Goal: Task Accomplishment & Management: Manage account settings

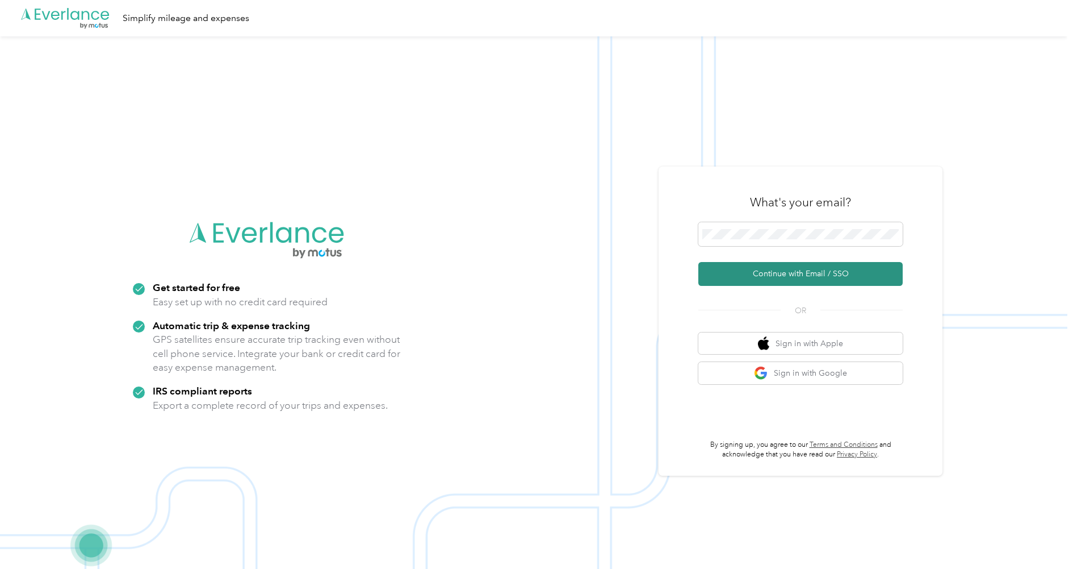
click at [746, 262] on button "Continue with Email / SSO" at bounding box center [801, 274] width 204 height 24
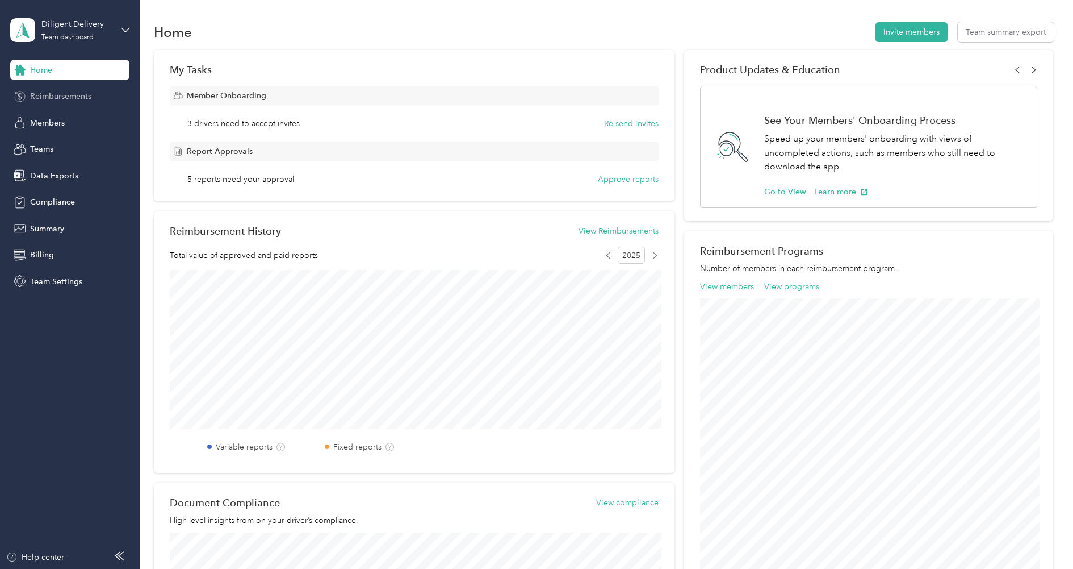
click at [54, 98] on span "Reimbursements" at bounding box center [60, 96] width 61 height 12
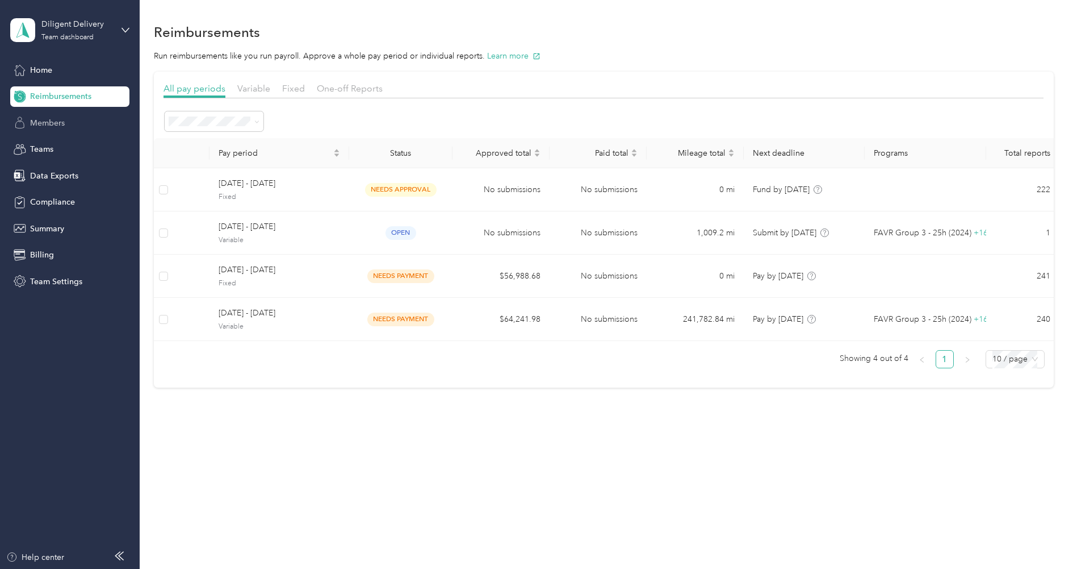
click at [57, 129] on div "Members" at bounding box center [69, 122] width 119 height 20
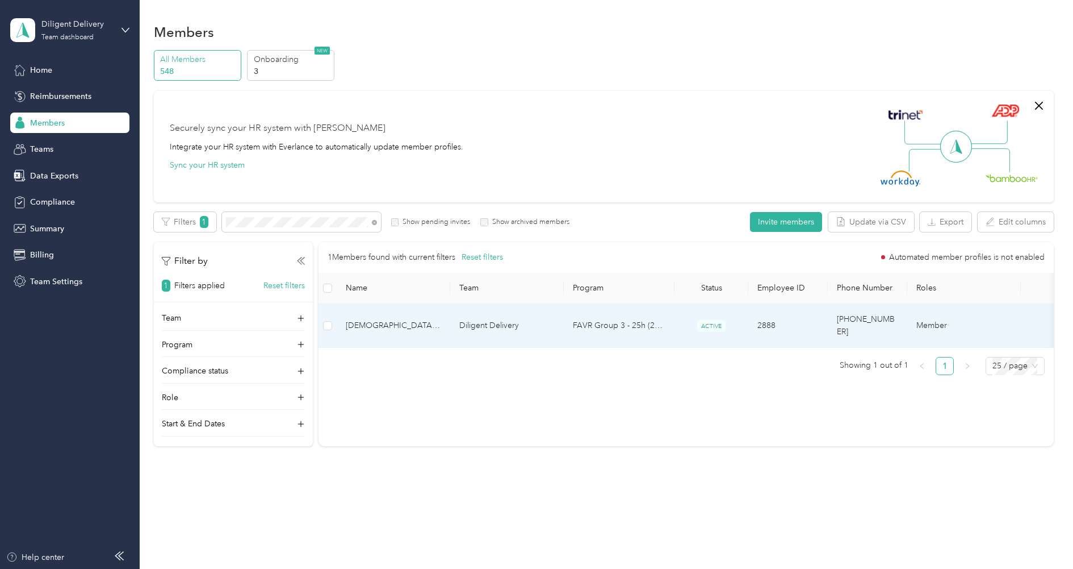
click at [467, 317] on td "Diligent Delivery" at bounding box center [507, 326] width 114 height 44
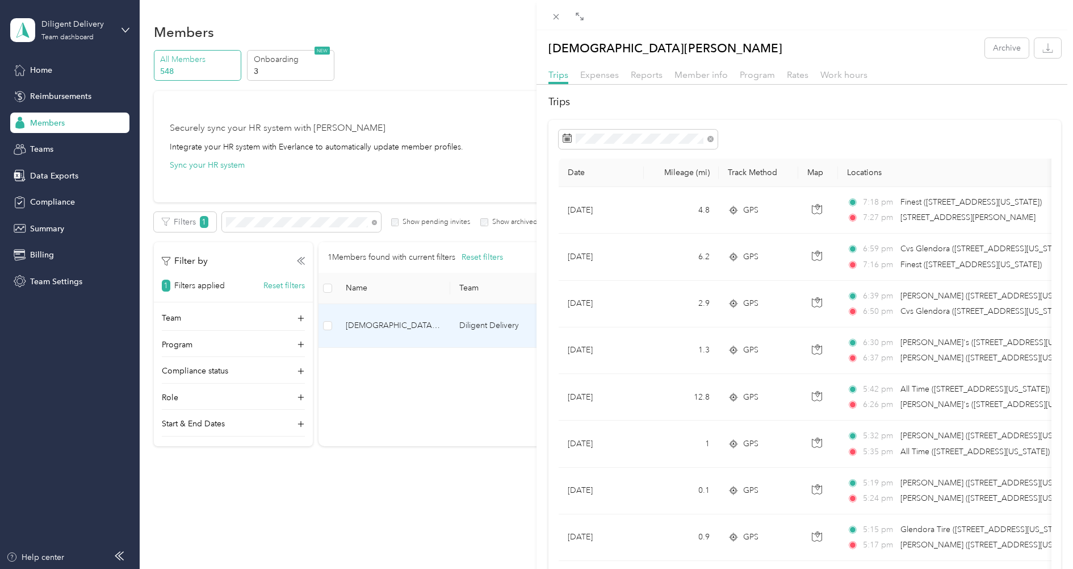
click at [642, 80] on div "Reports" at bounding box center [647, 75] width 32 height 14
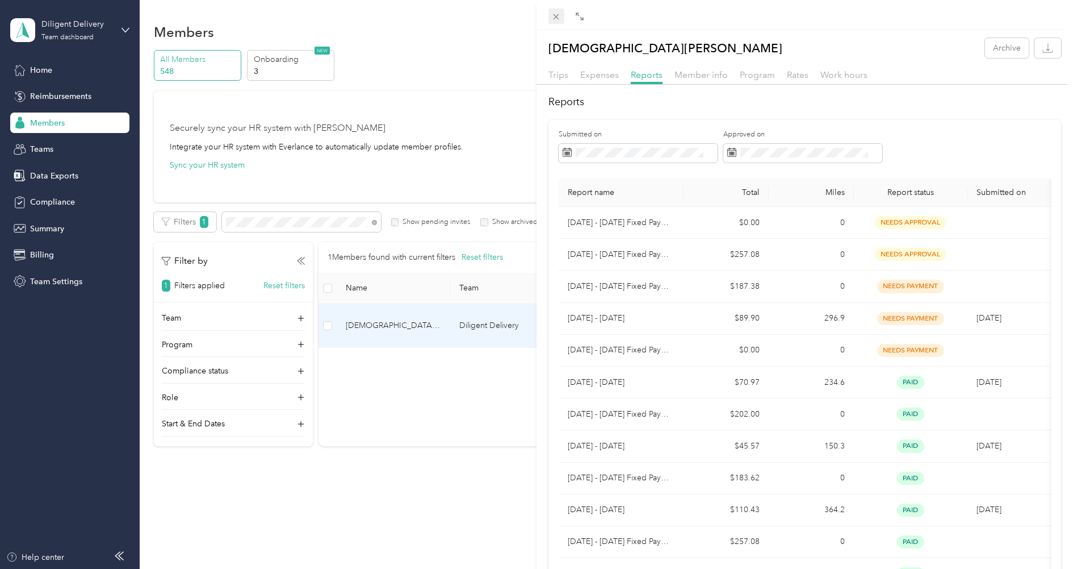
click at [557, 15] on icon at bounding box center [556, 17] width 10 height 10
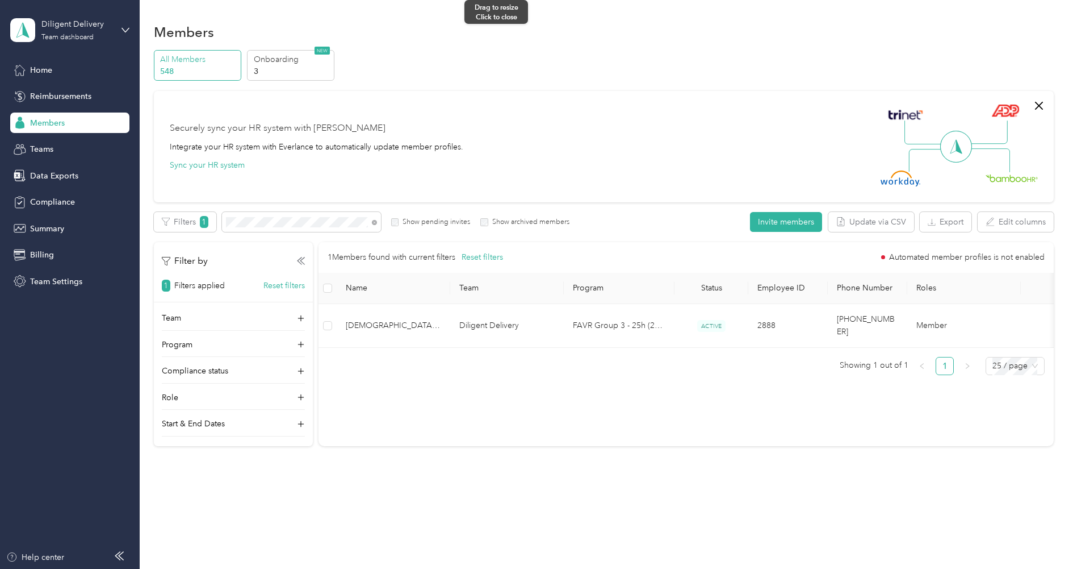
click at [557, 568] on div "Drag to resize Click to close [DEMOGRAPHIC_DATA][PERSON_NAME] Archive Trips Exp…" at bounding box center [534, 569] width 1068 height 0
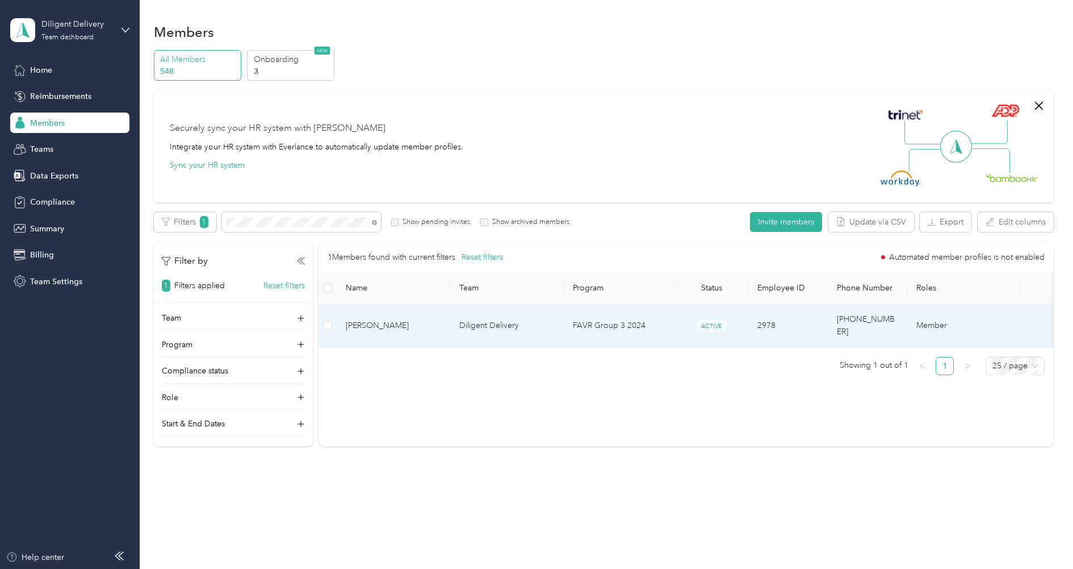
click at [406, 324] on span "[PERSON_NAME]" at bounding box center [393, 325] width 95 height 12
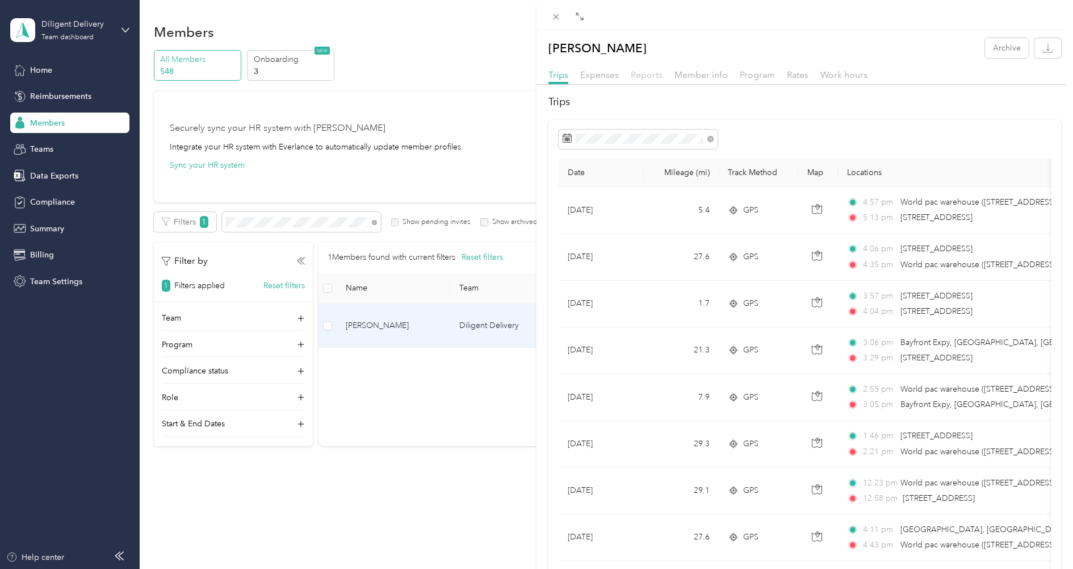
click at [637, 70] on span "Reports" at bounding box center [647, 74] width 32 height 11
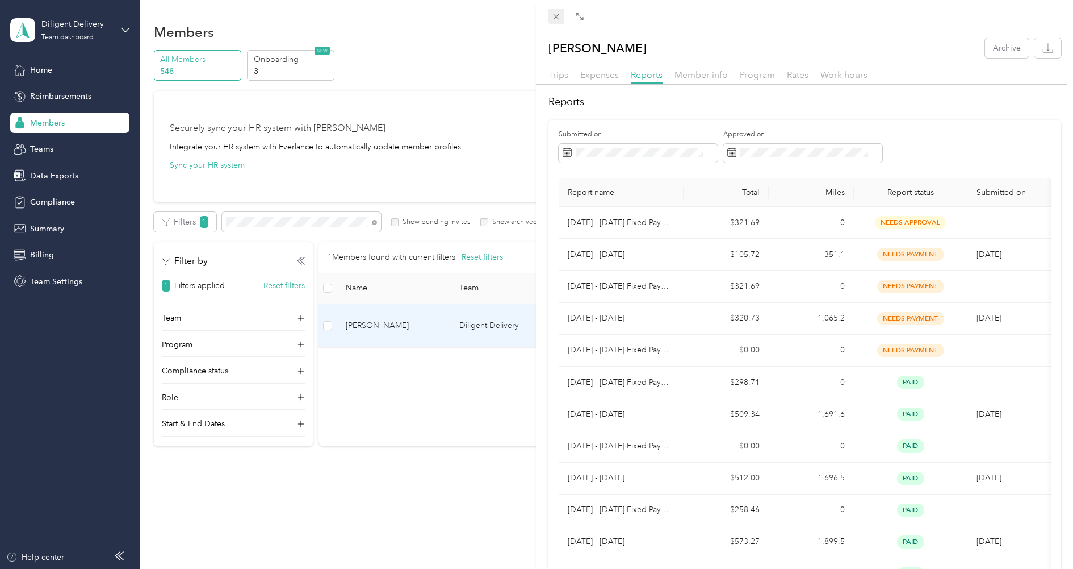
click at [556, 16] on icon at bounding box center [557, 17] width 6 height 6
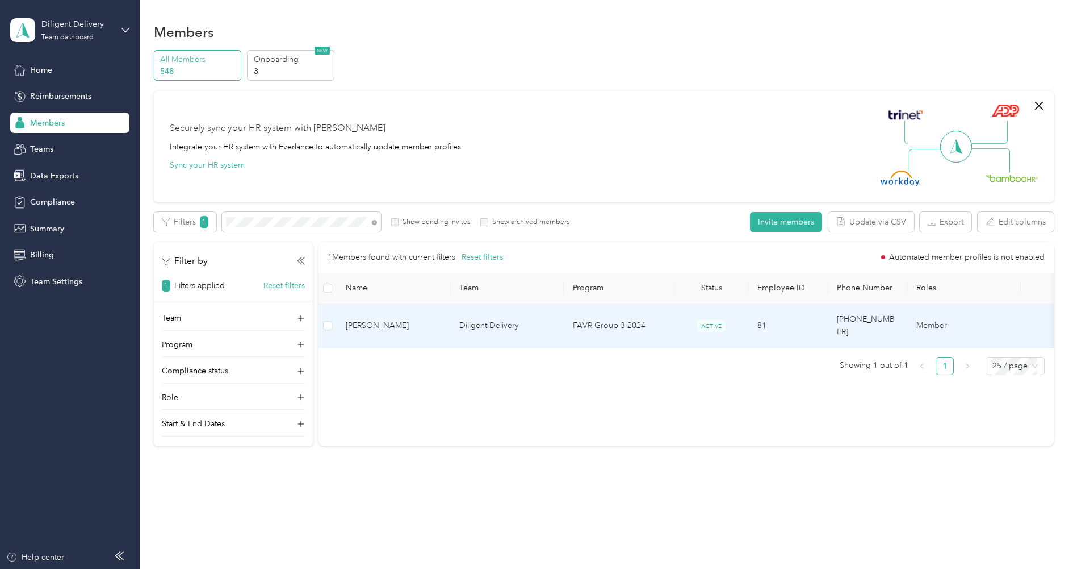
click at [367, 312] on td "[PERSON_NAME]" at bounding box center [394, 326] width 114 height 44
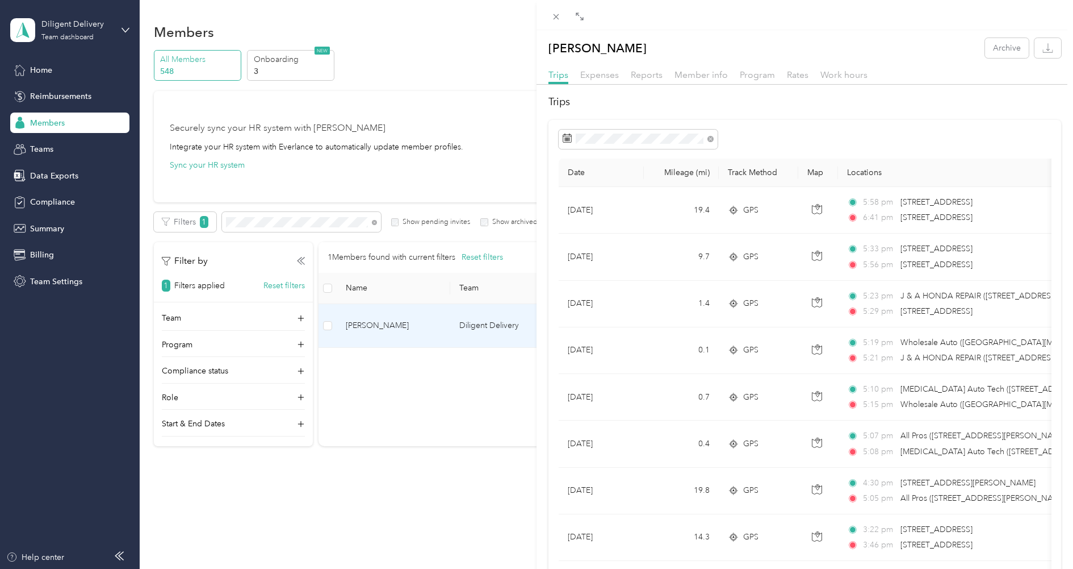
click at [654, 80] on div "Reports" at bounding box center [647, 75] width 32 height 14
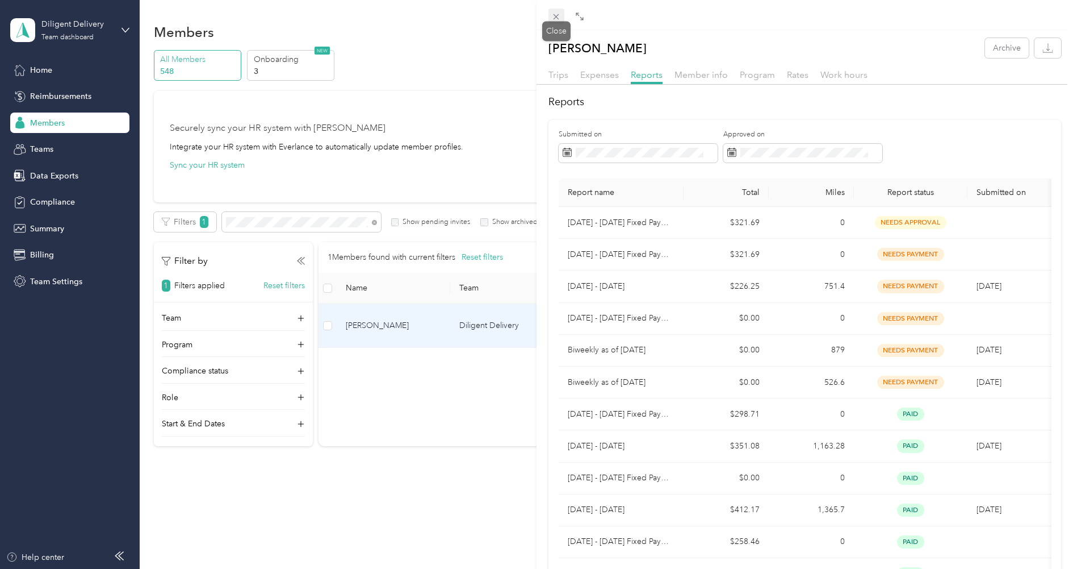
click at [555, 15] on icon at bounding box center [556, 17] width 10 height 10
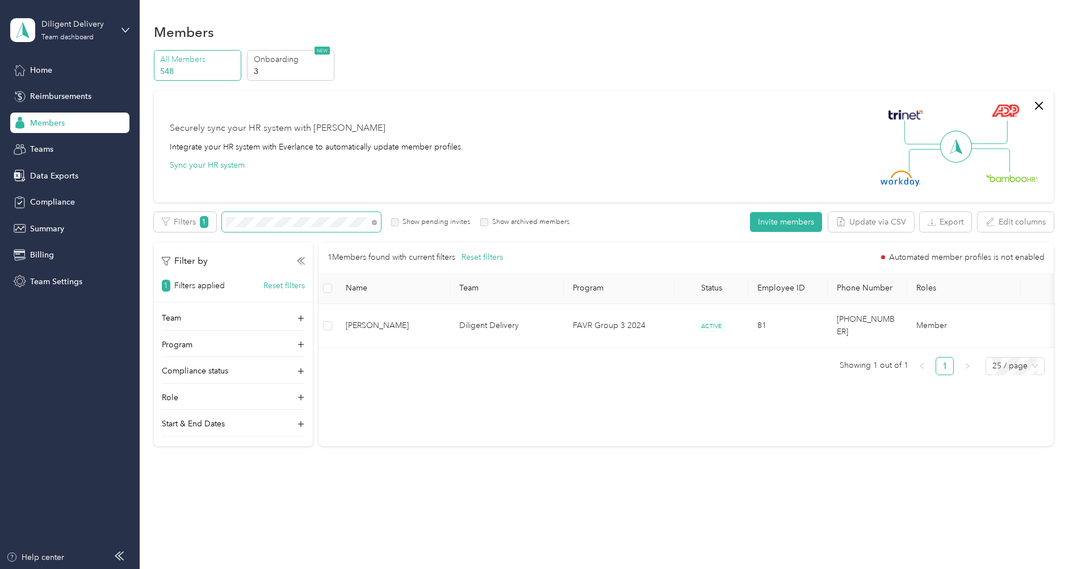
click at [338, 216] on span at bounding box center [301, 222] width 159 height 20
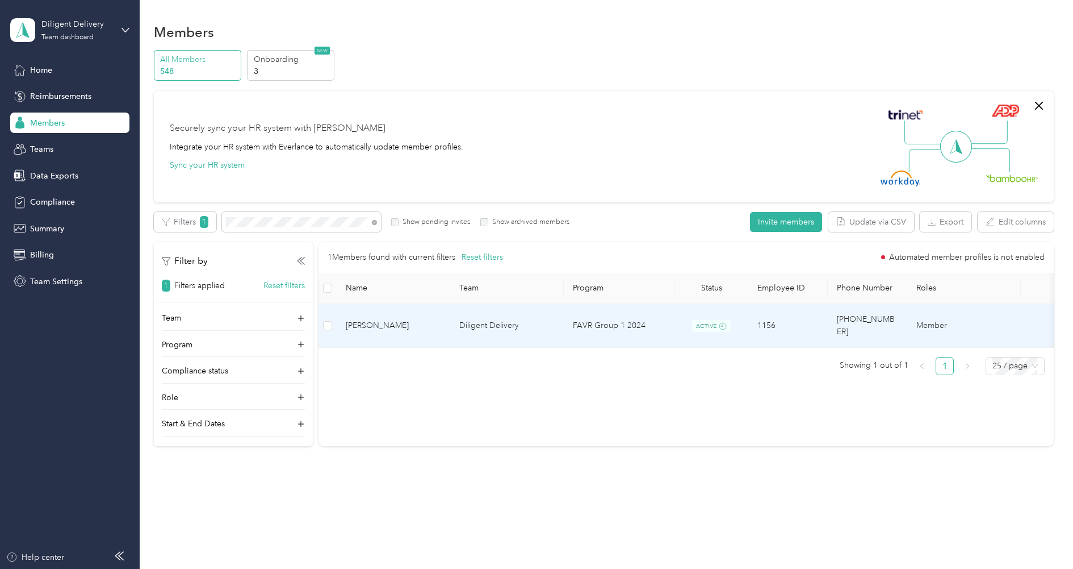
click at [413, 321] on span "[PERSON_NAME]" at bounding box center [393, 325] width 95 height 12
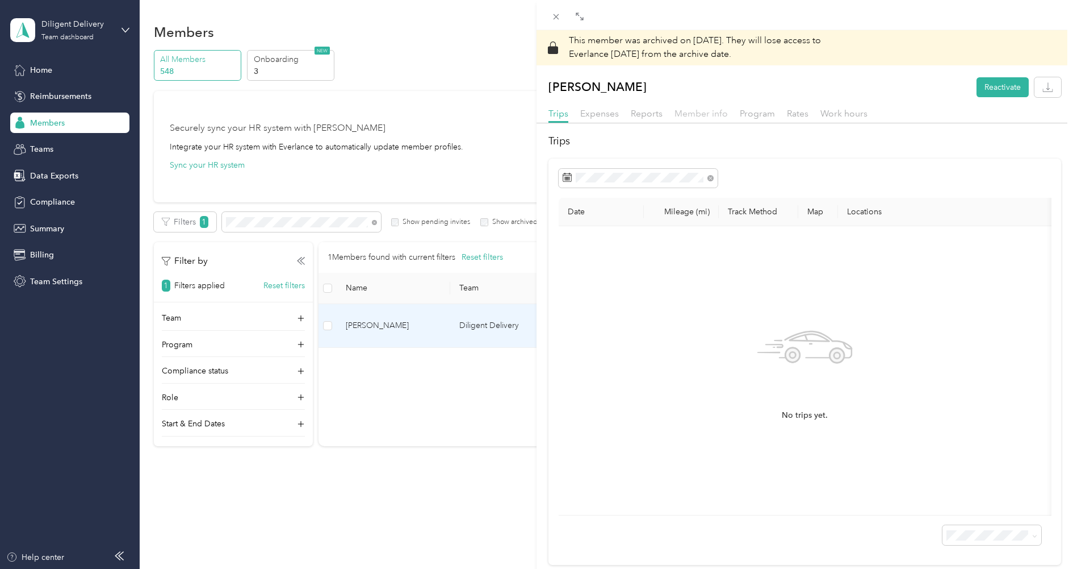
click at [697, 116] on span "Member info" at bounding box center [701, 113] width 53 height 11
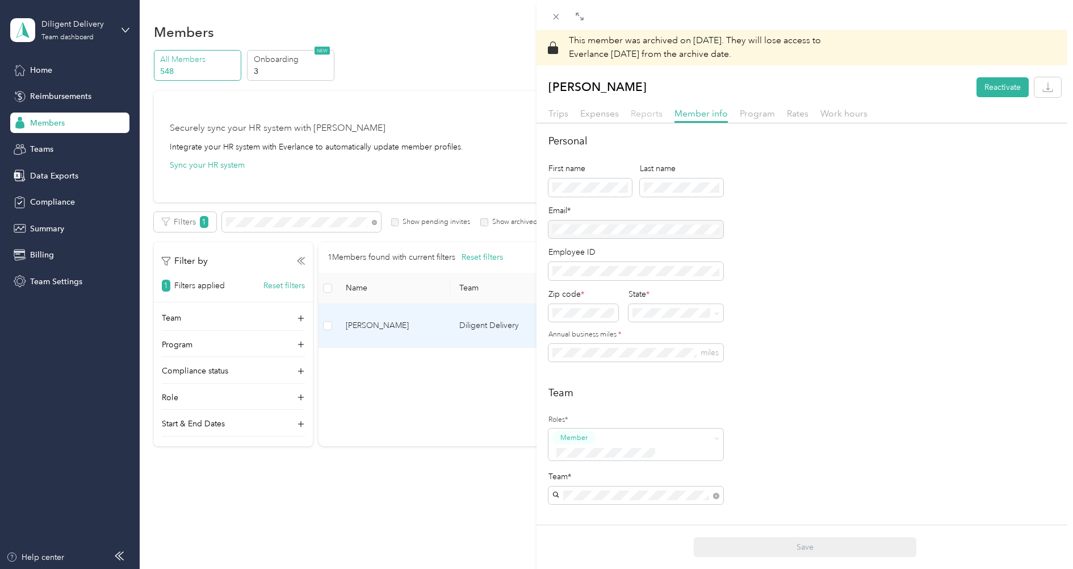
click at [643, 118] on span "Reports" at bounding box center [647, 113] width 32 height 11
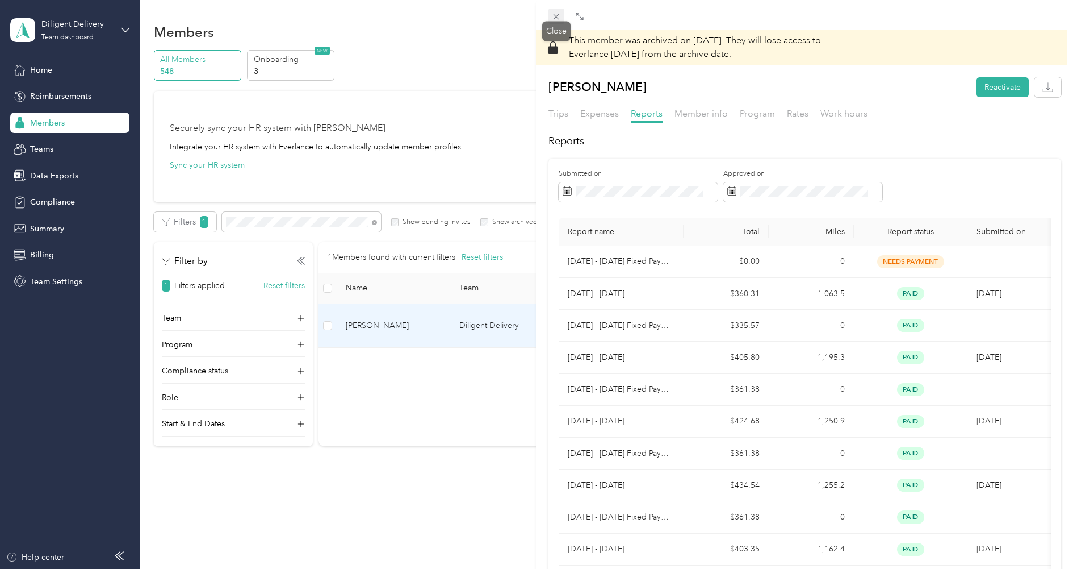
click at [557, 22] on span at bounding box center [557, 17] width 16 height 16
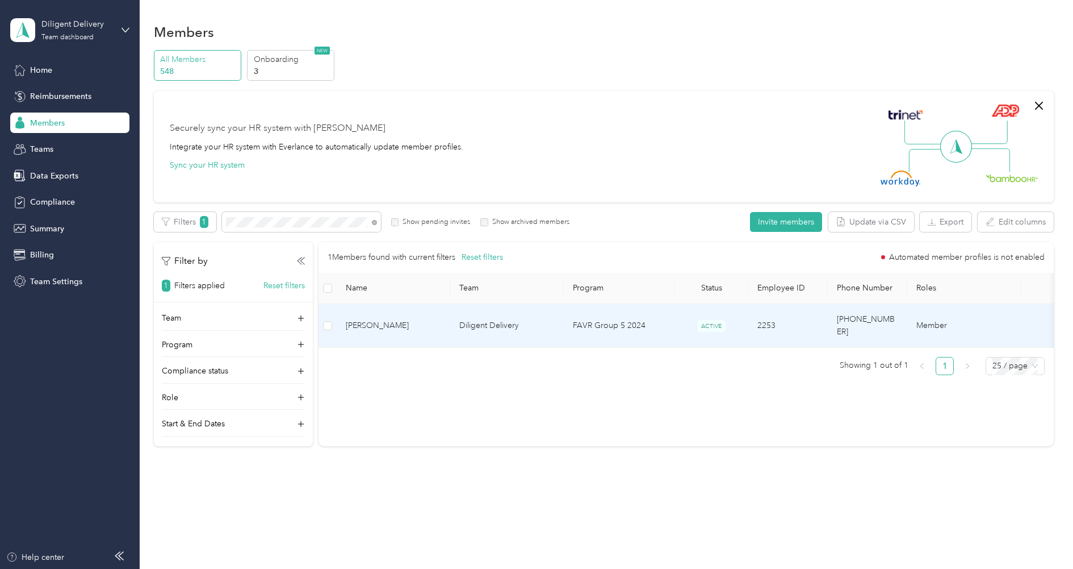
click at [420, 320] on span "[PERSON_NAME]" at bounding box center [393, 325] width 95 height 12
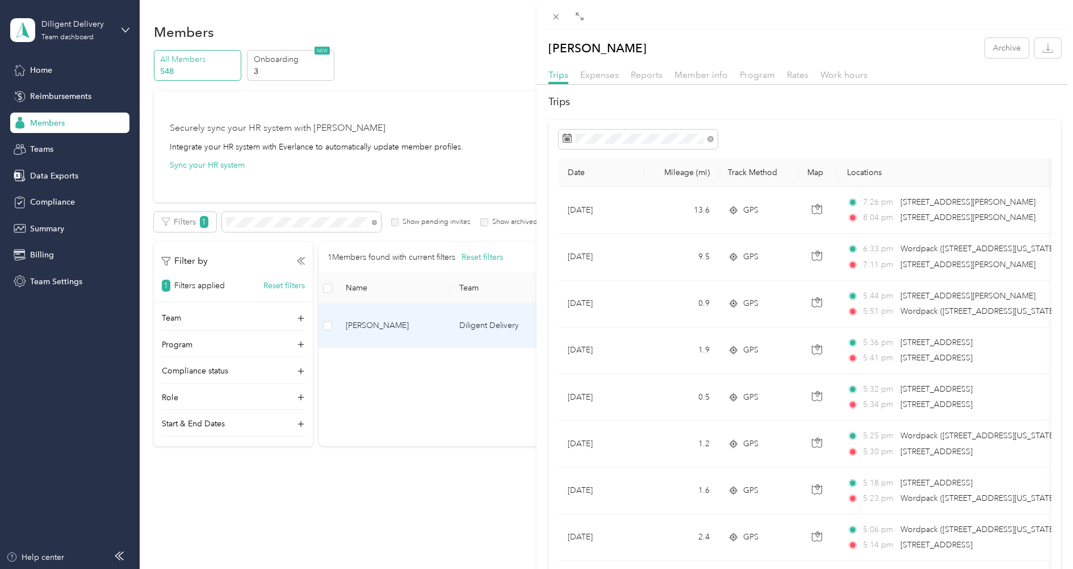
click at [646, 69] on span "Reports" at bounding box center [647, 74] width 32 height 11
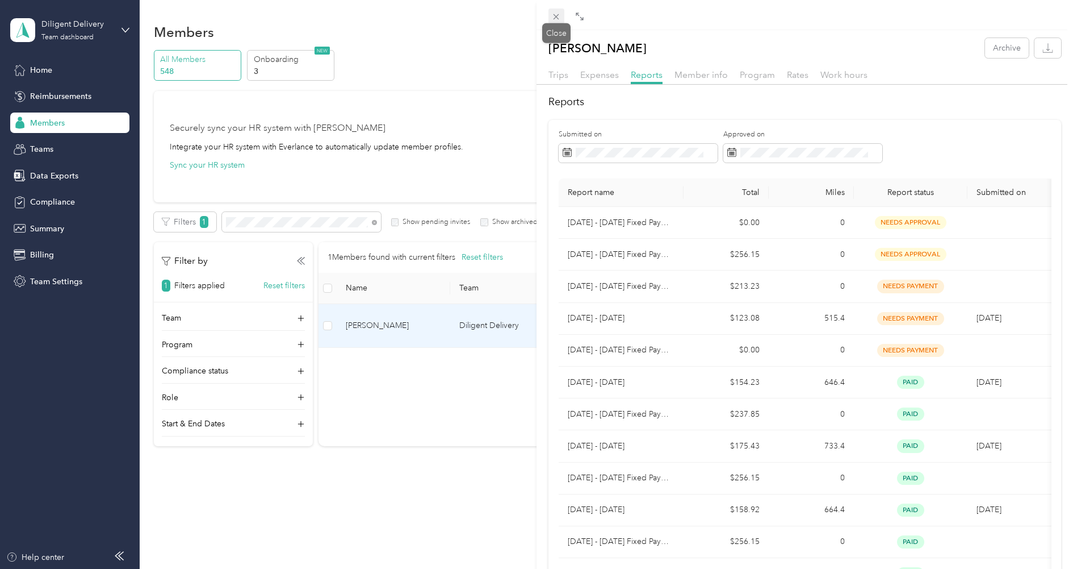
click at [554, 15] on icon at bounding box center [556, 17] width 10 height 10
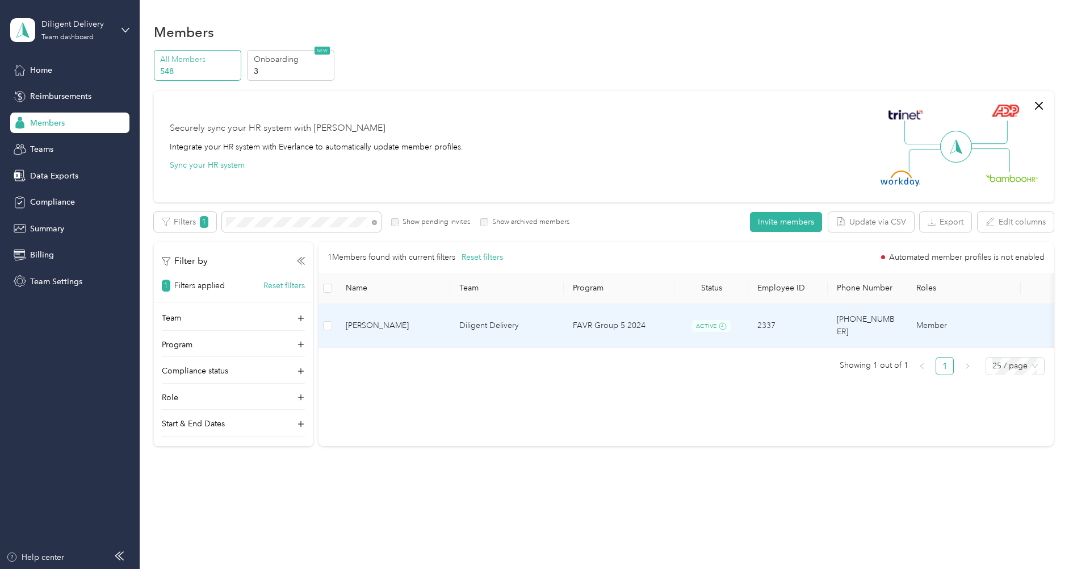
click at [389, 308] on td "[PERSON_NAME]" at bounding box center [394, 326] width 114 height 44
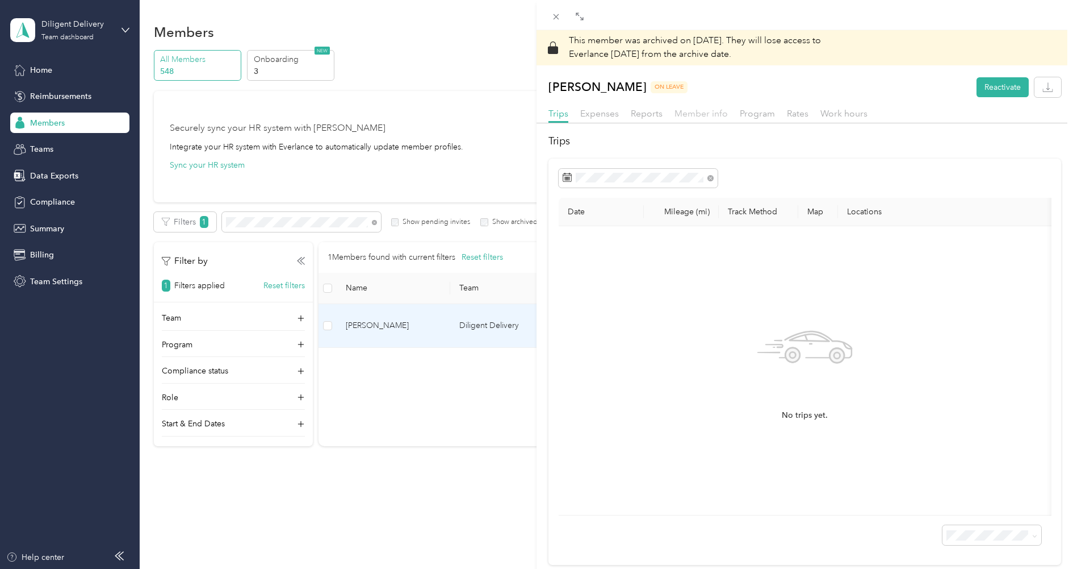
click at [692, 119] on span "Member info" at bounding box center [701, 113] width 53 height 11
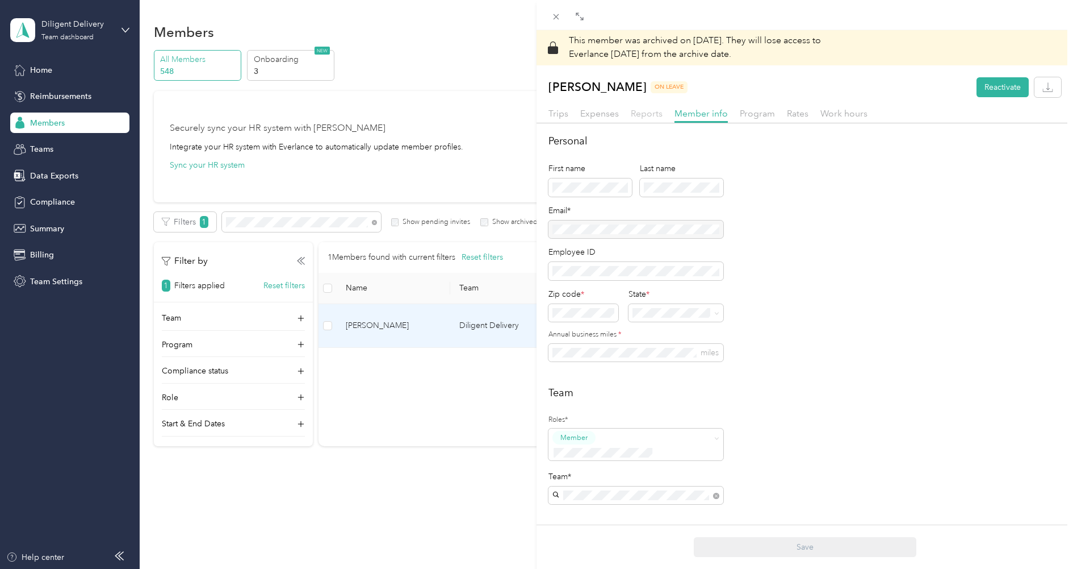
click at [653, 118] on span "Reports" at bounding box center [647, 113] width 32 height 11
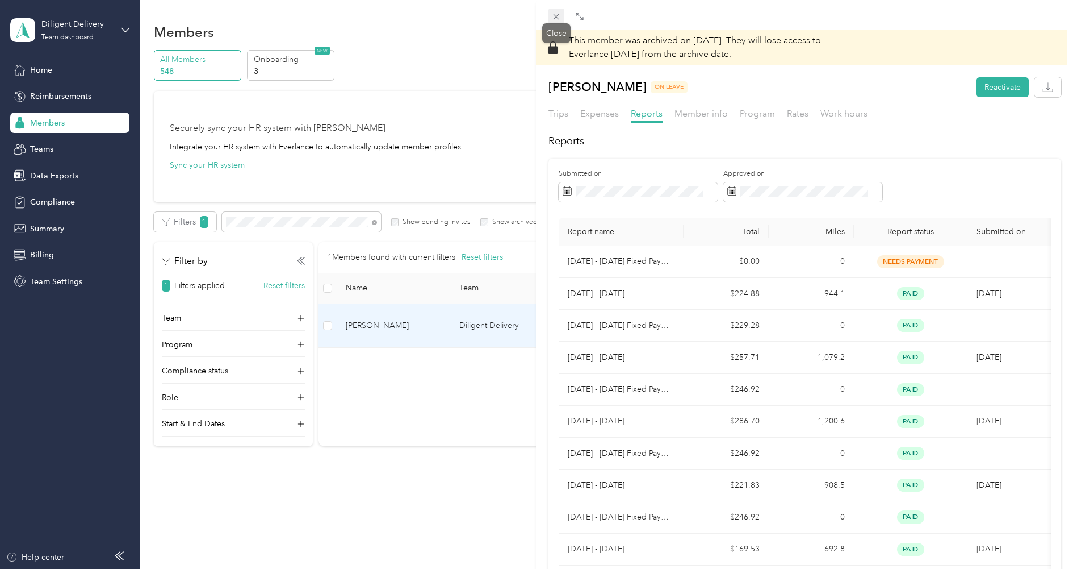
click at [561, 19] on icon at bounding box center [556, 17] width 10 height 10
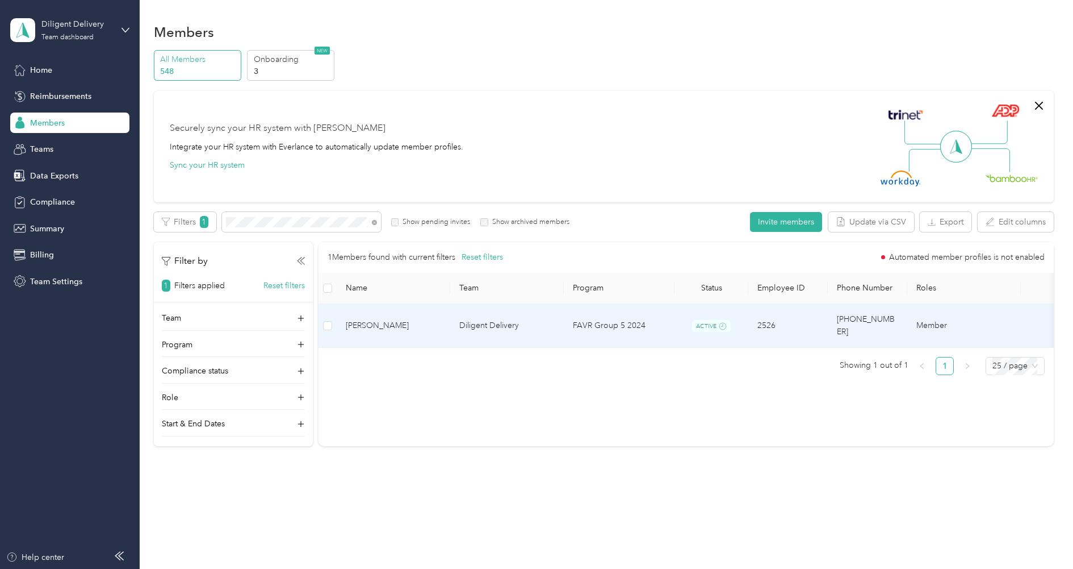
click at [402, 322] on span "[PERSON_NAME]" at bounding box center [393, 325] width 95 height 12
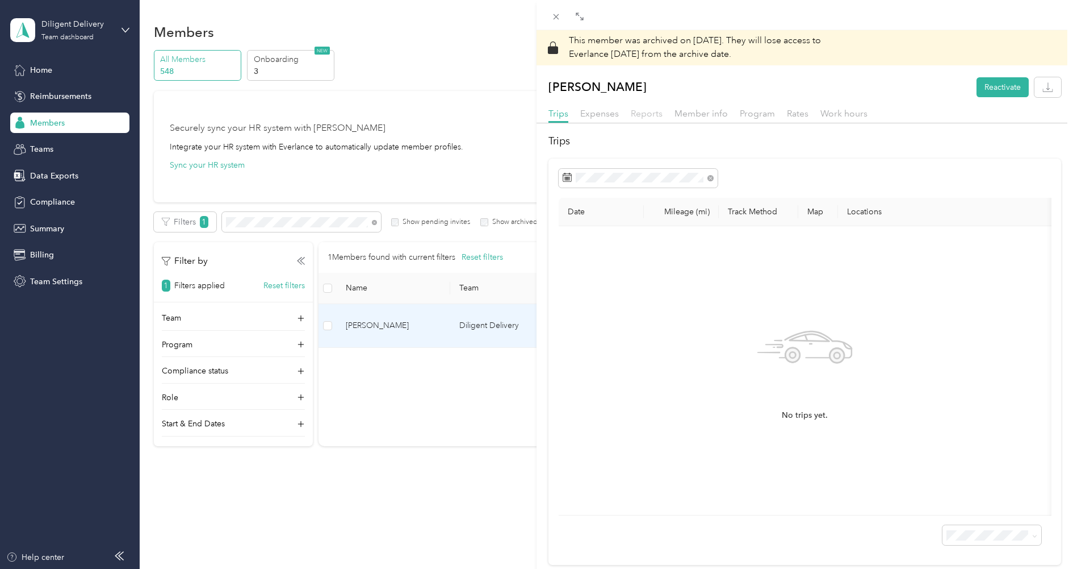
click at [651, 114] on span "Reports" at bounding box center [647, 113] width 32 height 11
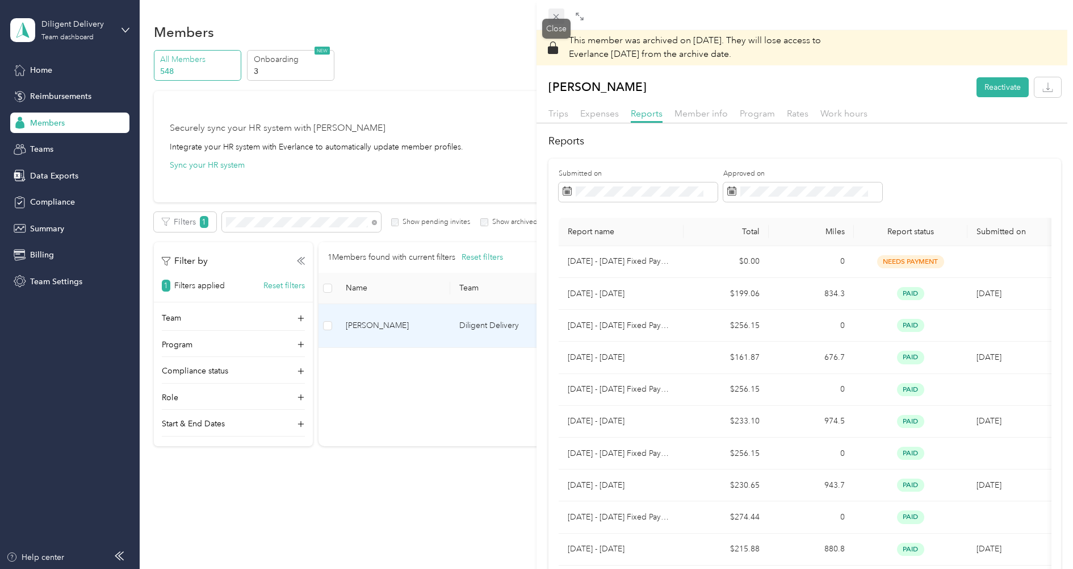
click at [555, 14] on icon at bounding box center [556, 17] width 10 height 10
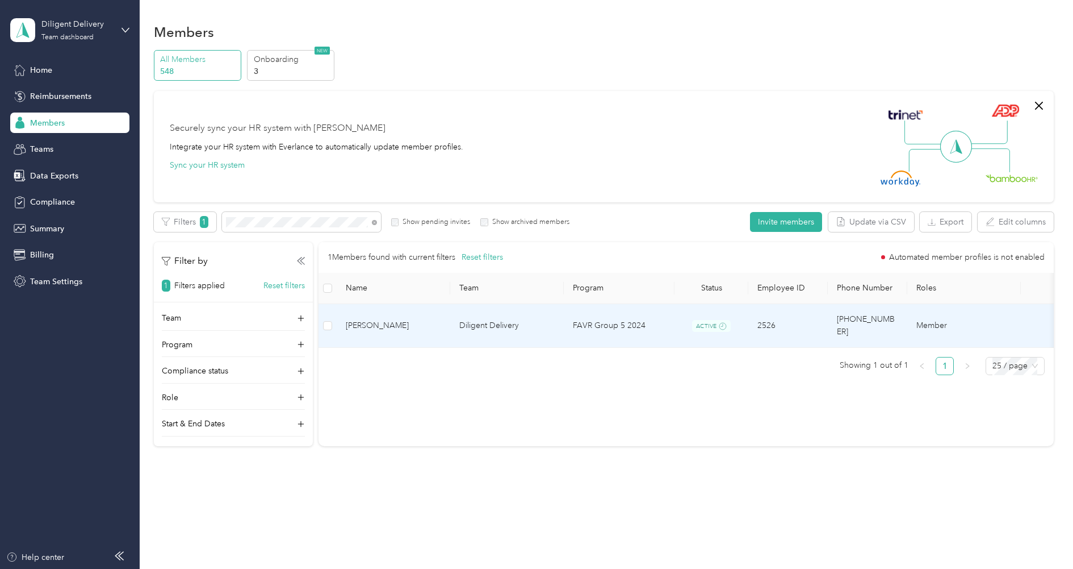
click at [555, 14] on div "This member was archived on [DATE] . They will lose access to Everlance [DATE] …" at bounding box center [536, 284] width 1073 height 569
click at [416, 323] on span "[PERSON_NAME]" at bounding box center [393, 325] width 95 height 12
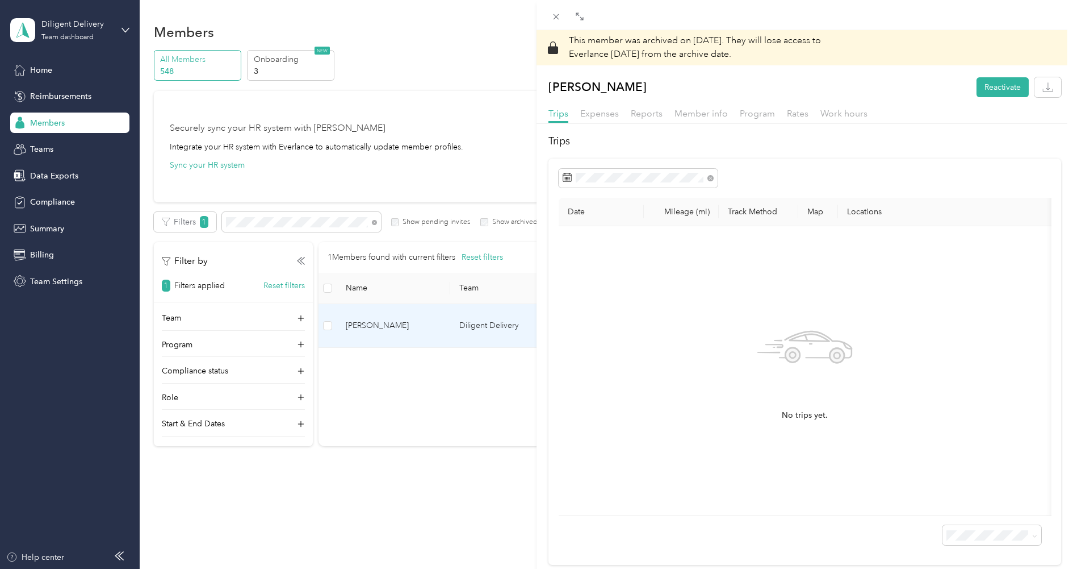
click at [712, 120] on div "Member info" at bounding box center [701, 114] width 53 height 14
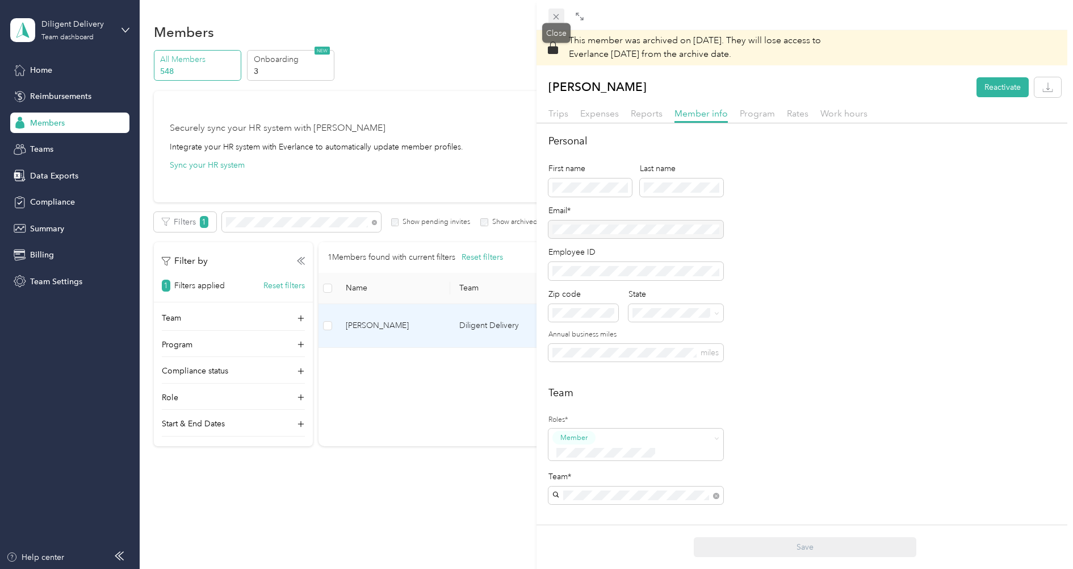
click at [563, 19] on span at bounding box center [557, 17] width 16 height 16
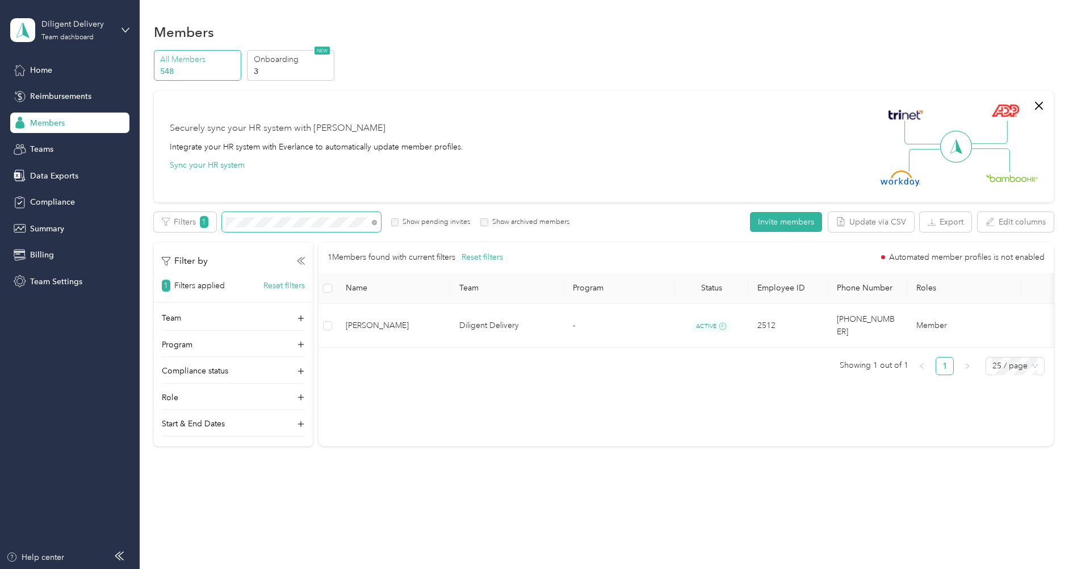
click at [330, 230] on span at bounding box center [301, 222] width 159 height 20
click at [333, 228] on span at bounding box center [301, 222] width 159 height 20
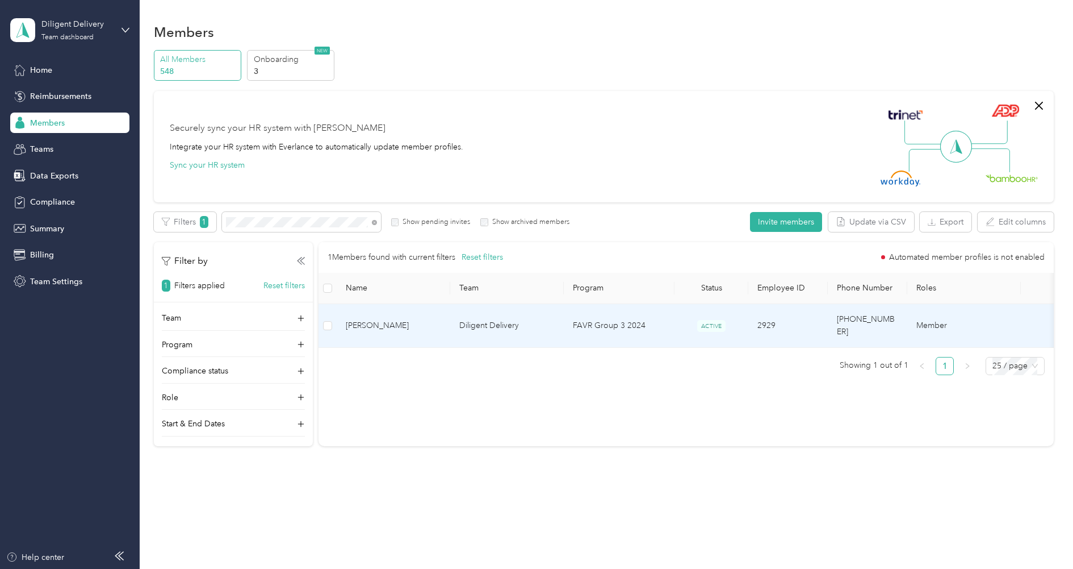
click at [402, 326] on td "[PERSON_NAME]" at bounding box center [394, 326] width 114 height 44
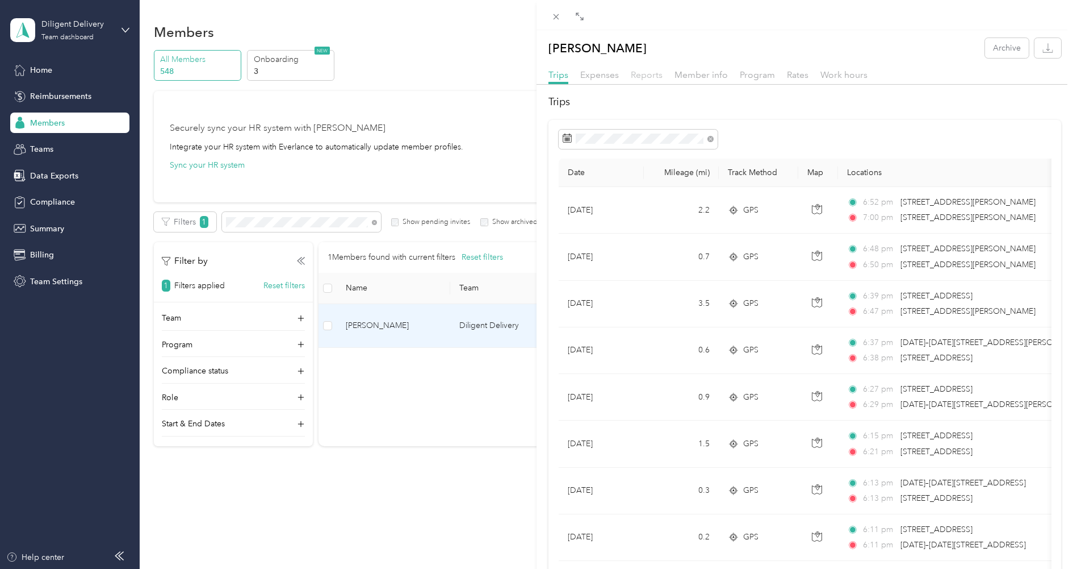
click at [655, 73] on span "Reports" at bounding box center [647, 74] width 32 height 11
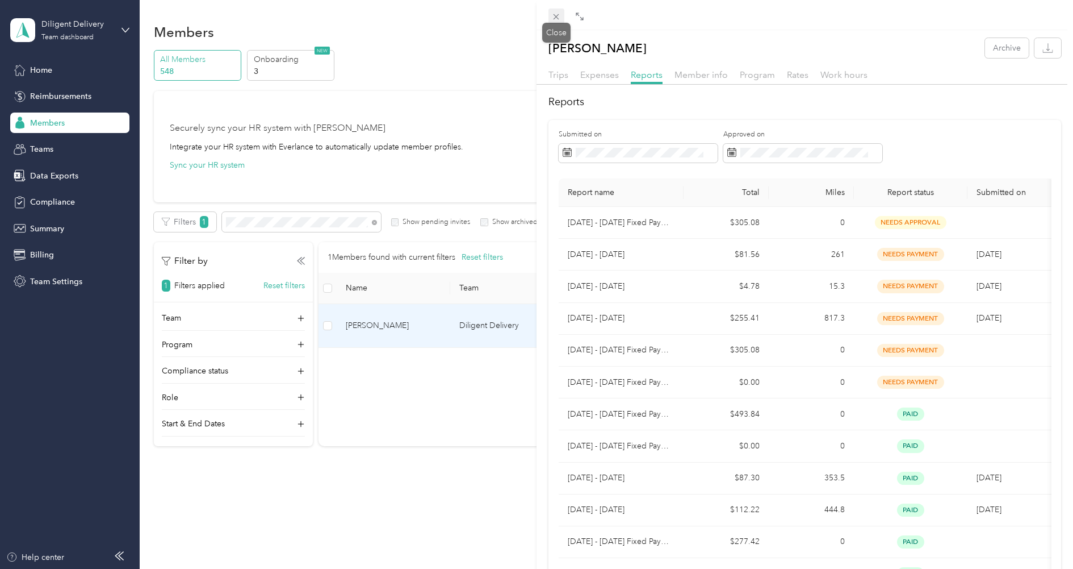
click at [562, 16] on span at bounding box center [557, 17] width 16 height 16
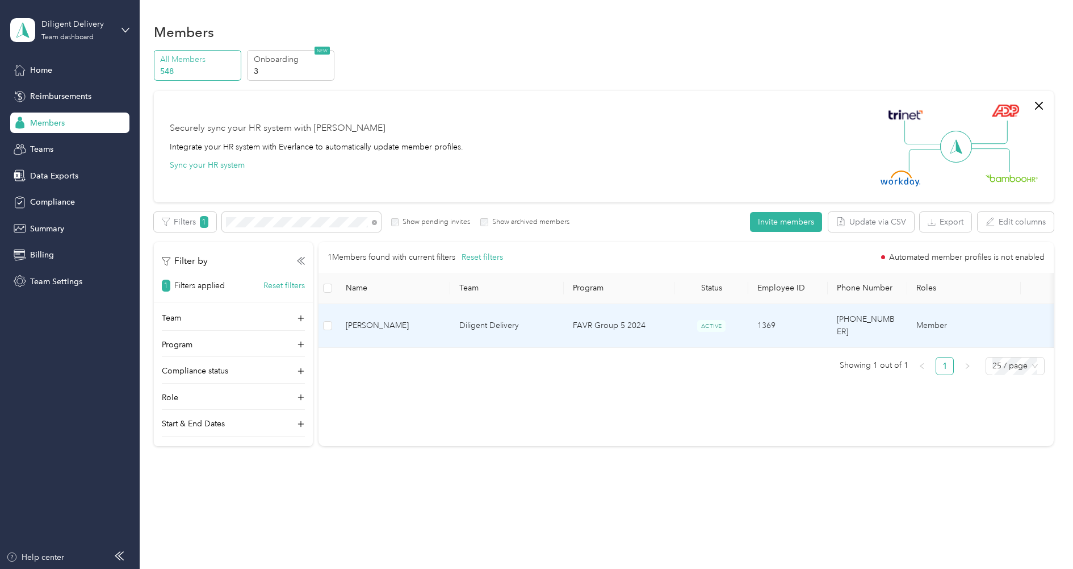
click at [425, 319] on span "[PERSON_NAME]" at bounding box center [393, 325] width 95 height 12
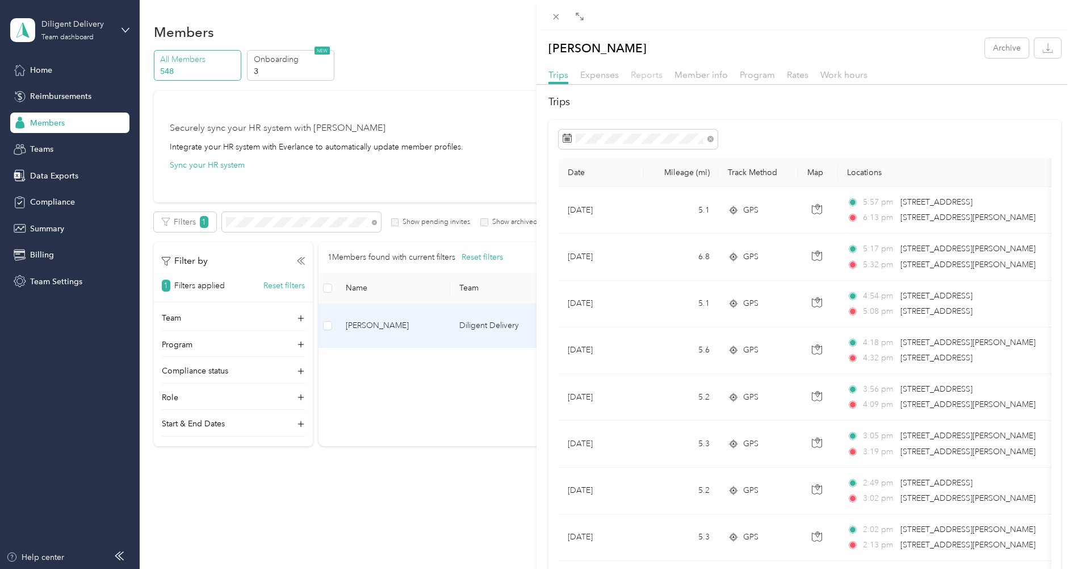
click at [643, 77] on span "Reports" at bounding box center [647, 74] width 32 height 11
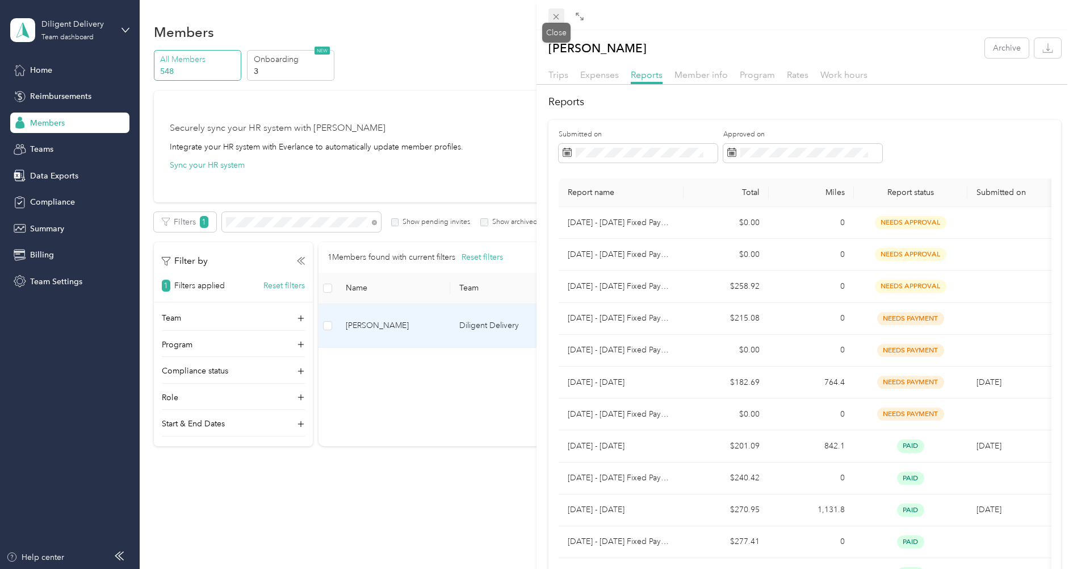
click at [556, 19] on icon at bounding box center [556, 17] width 10 height 10
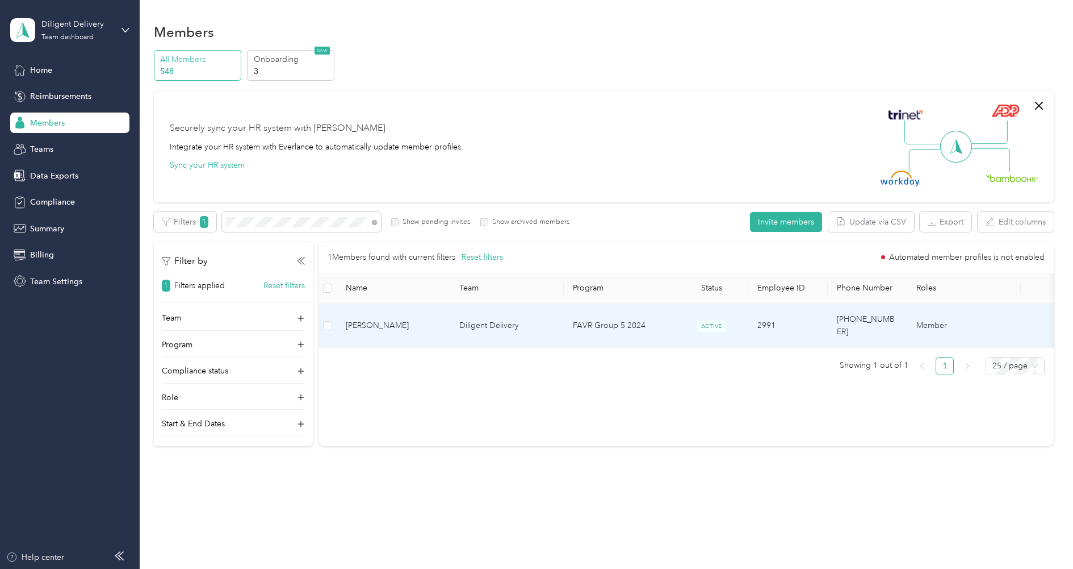
click at [381, 319] on span "[PERSON_NAME]" at bounding box center [393, 325] width 95 height 12
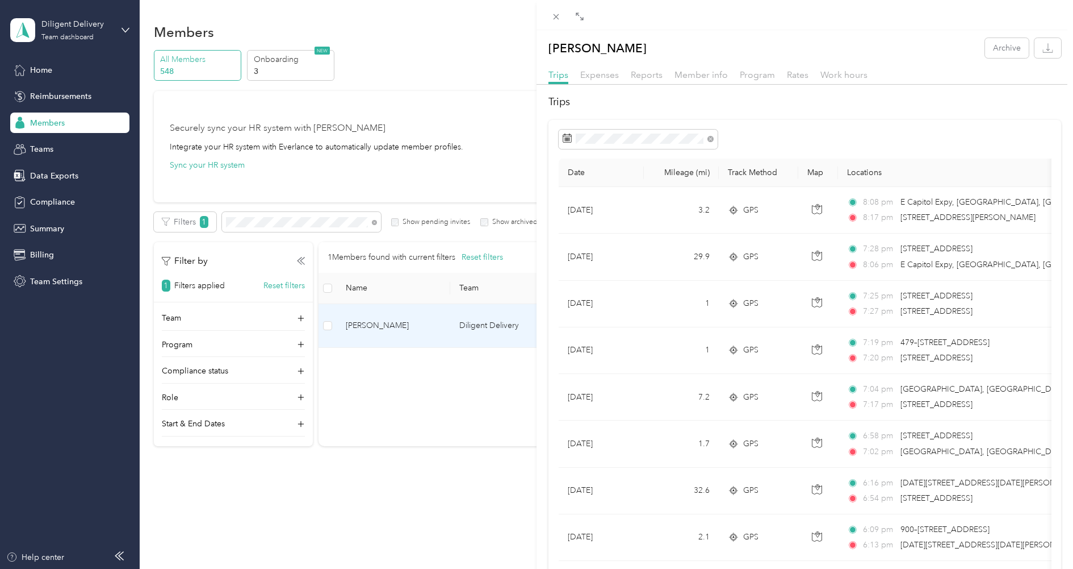
click at [655, 80] on div "Reports" at bounding box center [647, 75] width 32 height 14
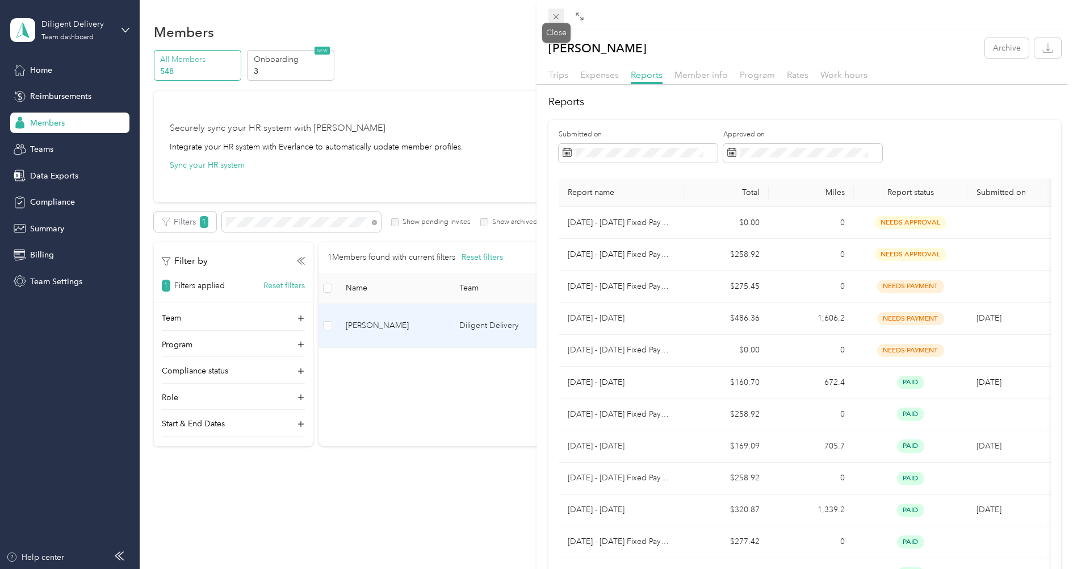
click at [557, 19] on icon at bounding box center [556, 17] width 10 height 10
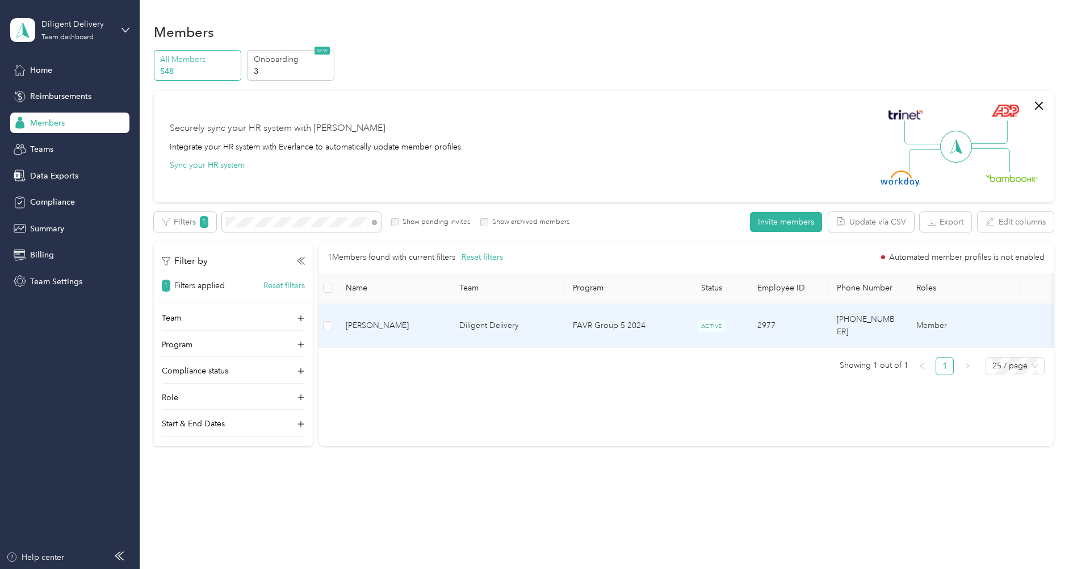
click at [415, 319] on span "[PERSON_NAME]" at bounding box center [393, 325] width 95 height 12
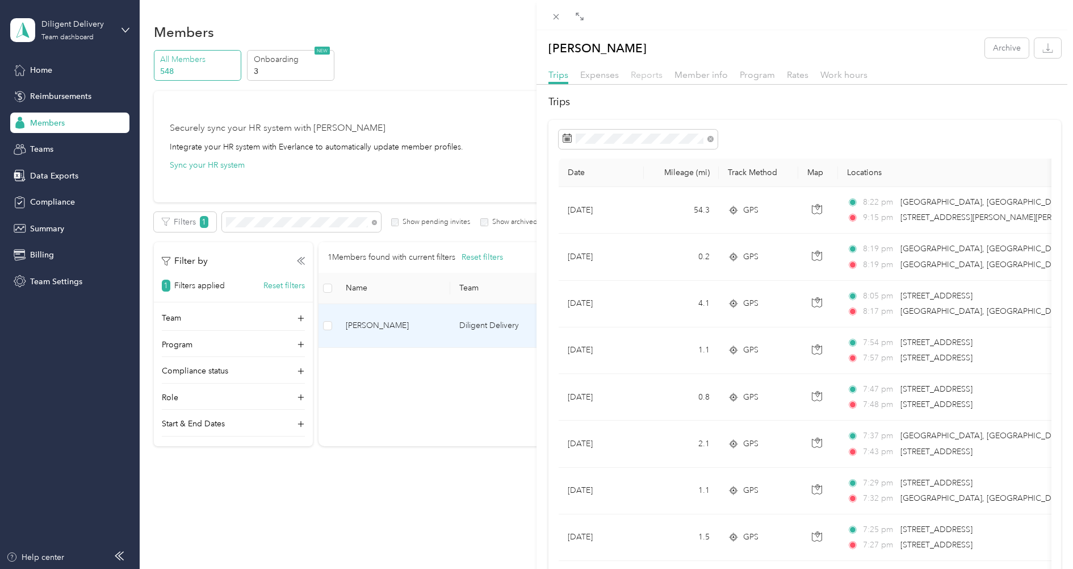
click at [647, 76] on span "Reports" at bounding box center [647, 74] width 32 height 11
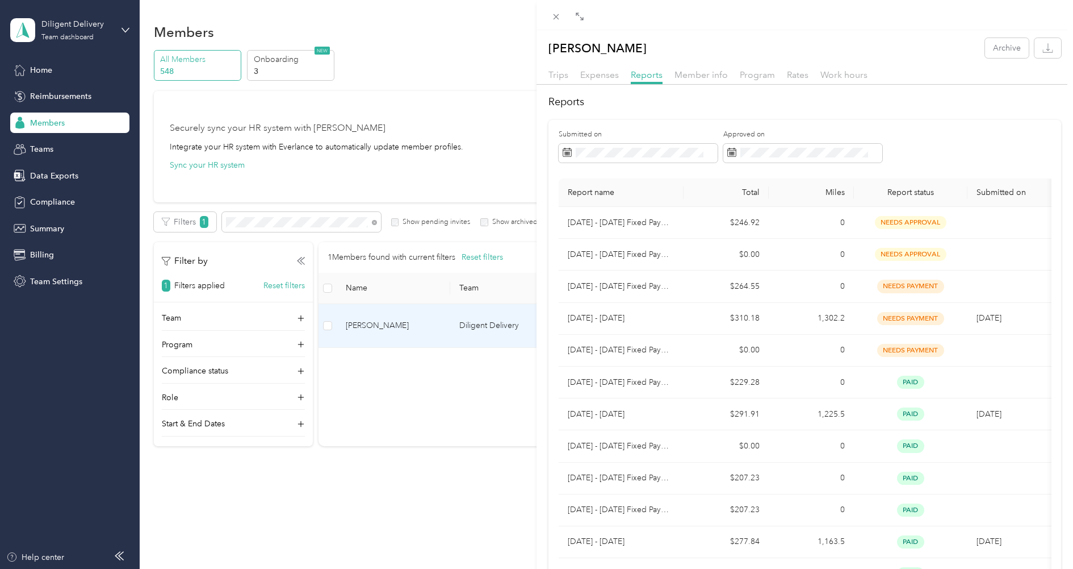
click at [321, 221] on div "[PERSON_NAME] Archive Trips Expenses Reports Member info Program Rates Work hou…" at bounding box center [536, 284] width 1073 height 569
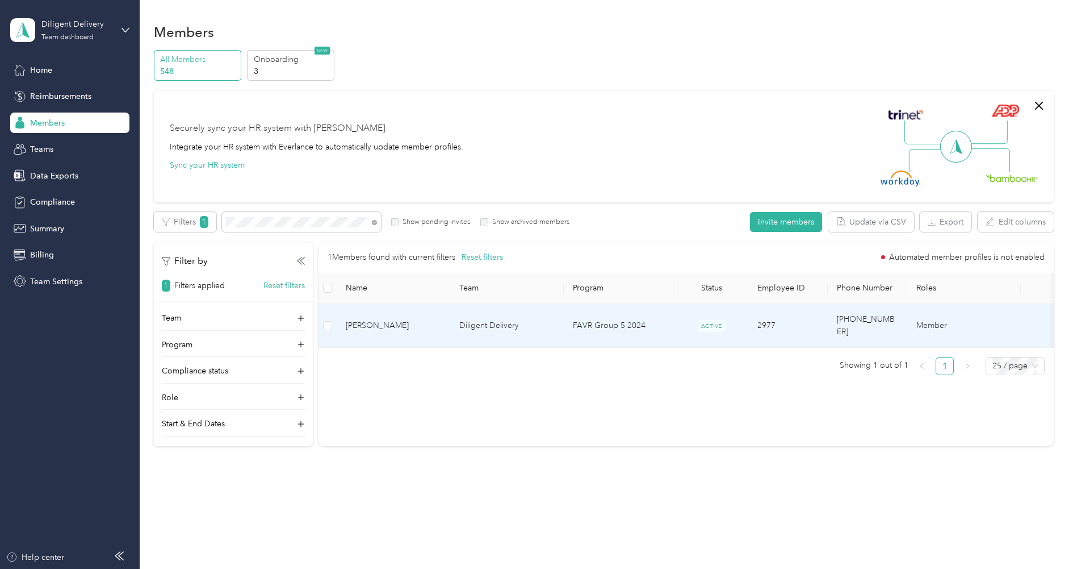
click at [321, 568] on div "Drag to resize Click to close [PERSON_NAME] Archive Trips Expenses Reports Memb…" at bounding box center [534, 569] width 1068 height 0
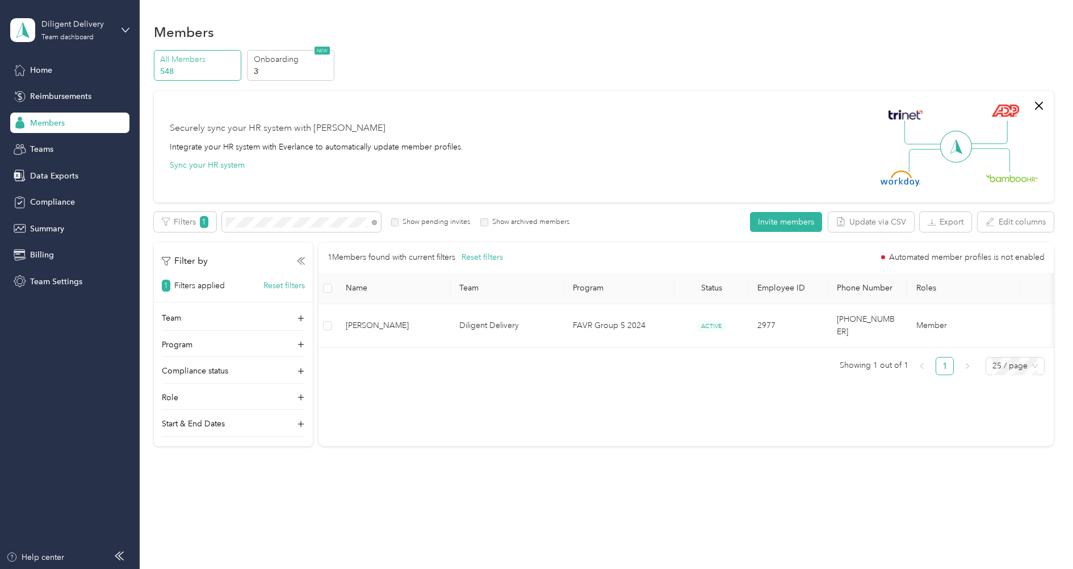
click at [321, 221] on div at bounding box center [536, 284] width 1073 height 569
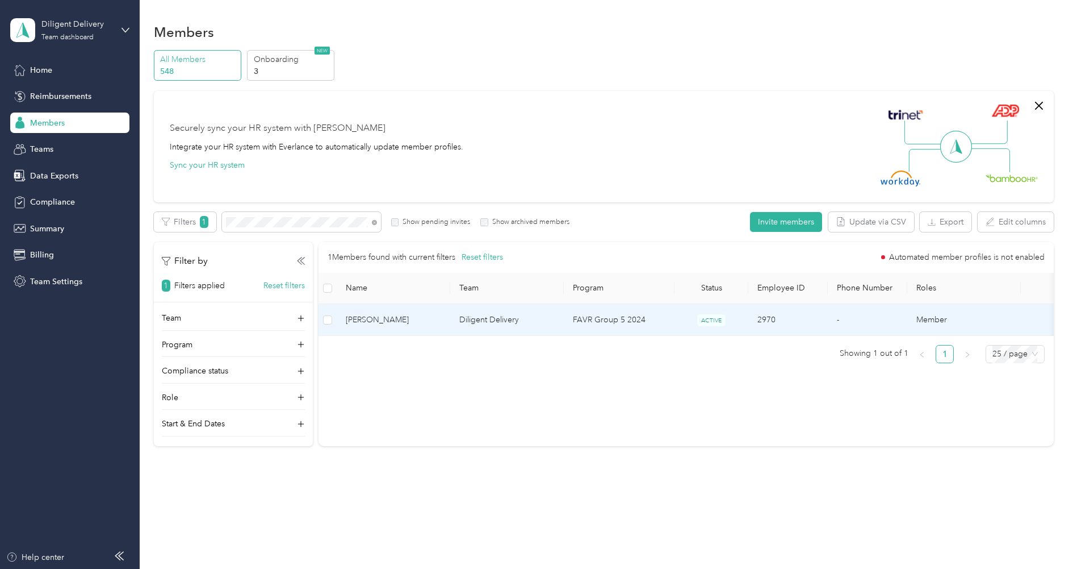
click at [392, 315] on span "[PERSON_NAME]" at bounding box center [393, 320] width 95 height 12
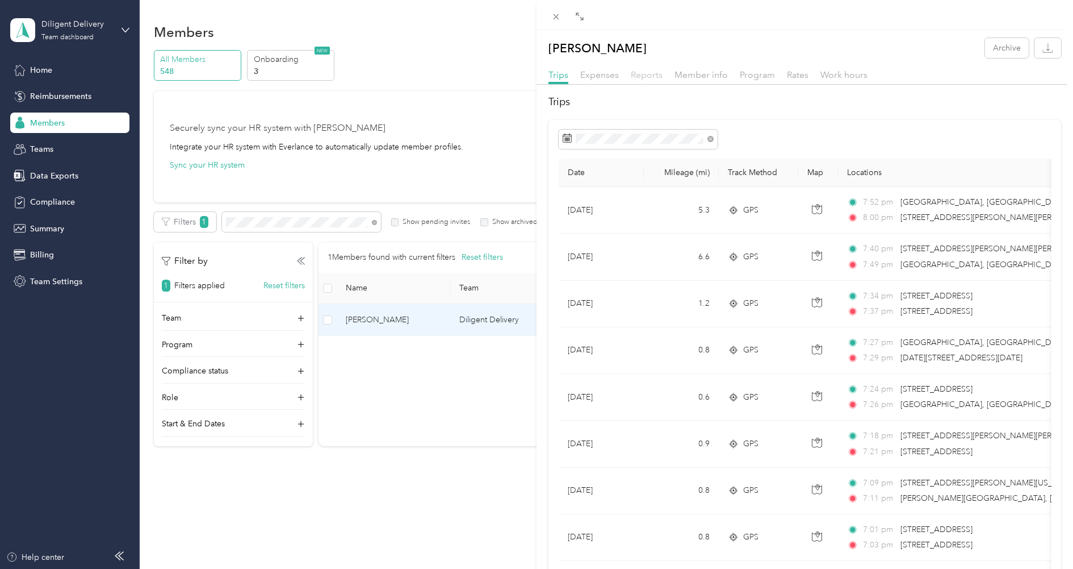
click at [649, 75] on span "Reports" at bounding box center [647, 74] width 32 height 11
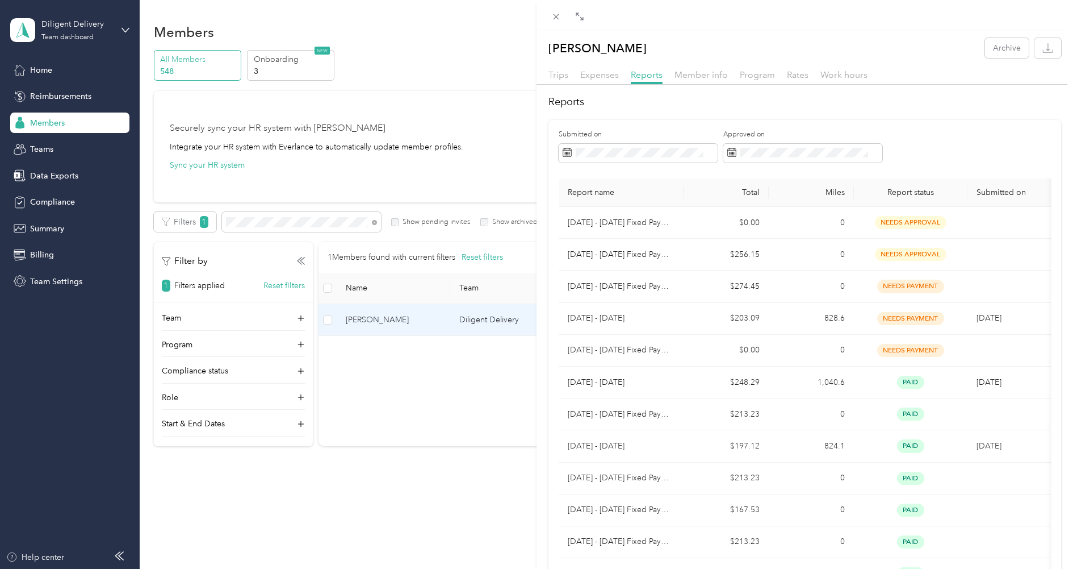
click at [346, 223] on div "[PERSON_NAME] Archive Trips Expenses Reports Member info Program Rates Work hou…" at bounding box center [536, 284] width 1073 height 569
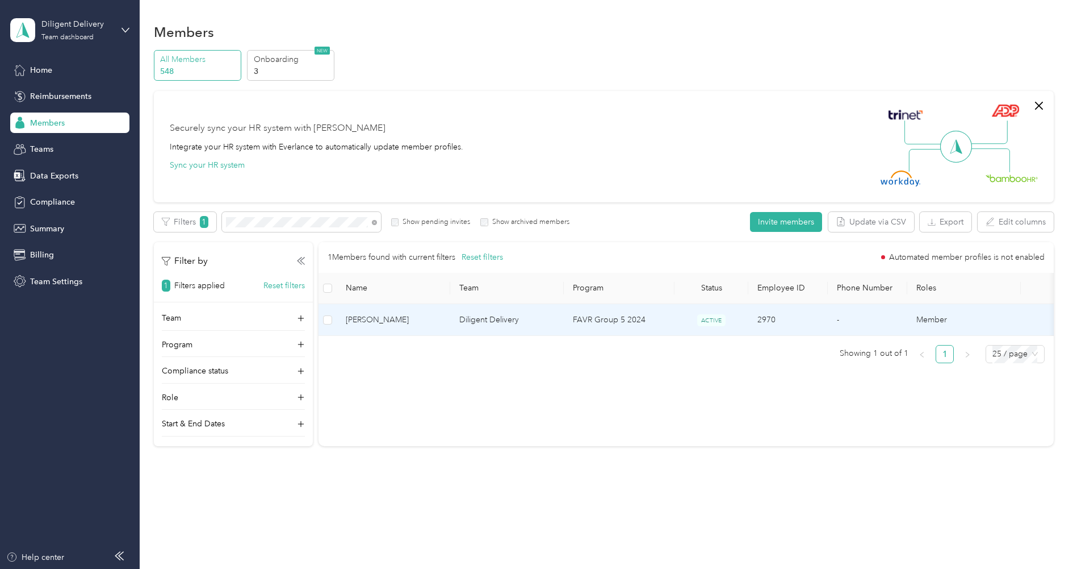
click at [346, 568] on div "Drag to resize Click to close [PERSON_NAME] Archive Trips Expenses Reports Memb…" at bounding box center [534, 569] width 1068 height 0
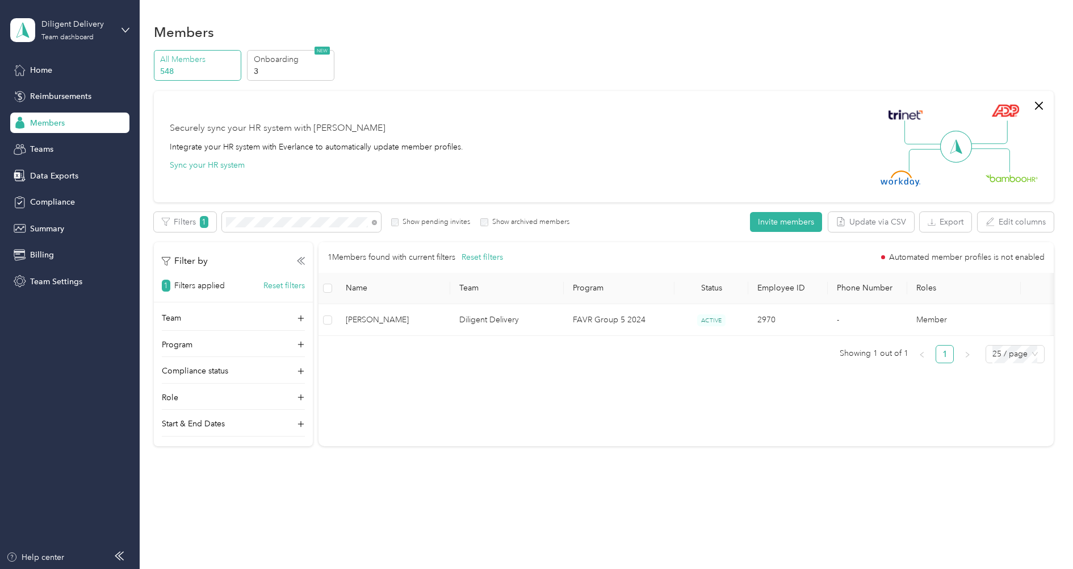
click at [342, 223] on div at bounding box center [536, 284] width 1073 height 569
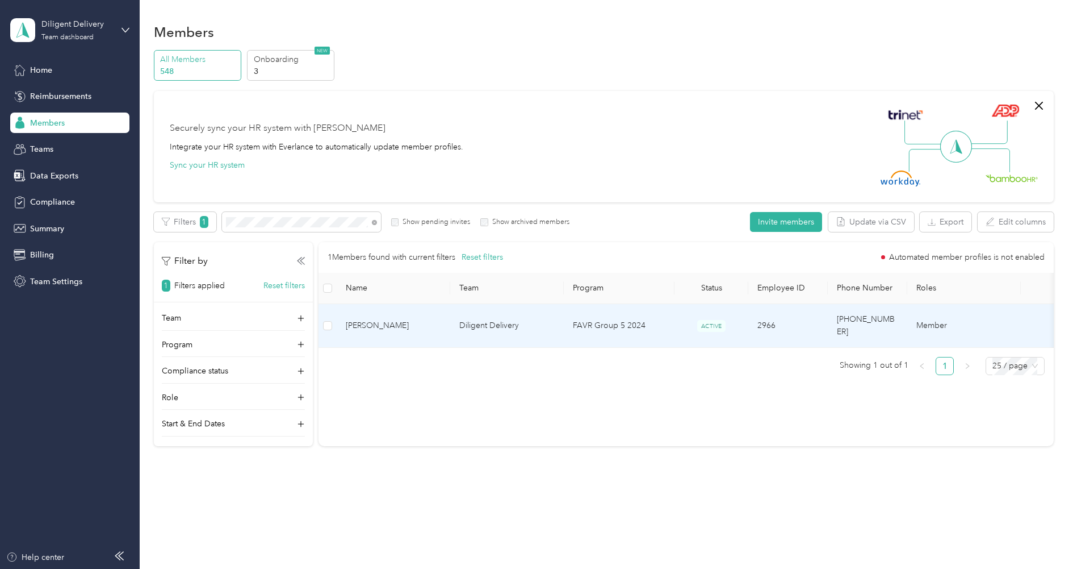
click at [456, 319] on td "Diligent Delivery" at bounding box center [507, 326] width 114 height 44
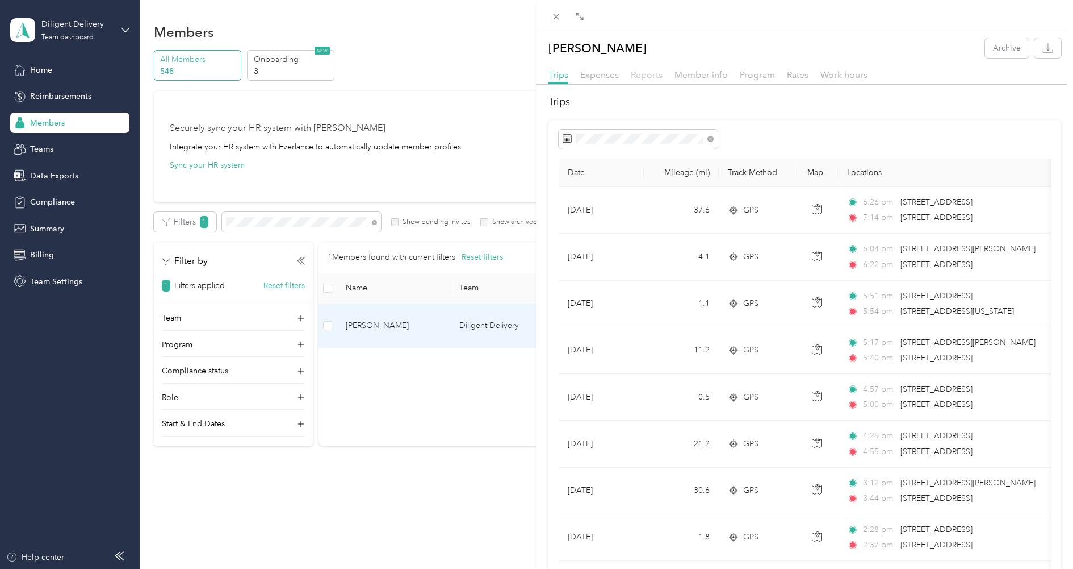
click at [649, 76] on span "Reports" at bounding box center [647, 74] width 32 height 11
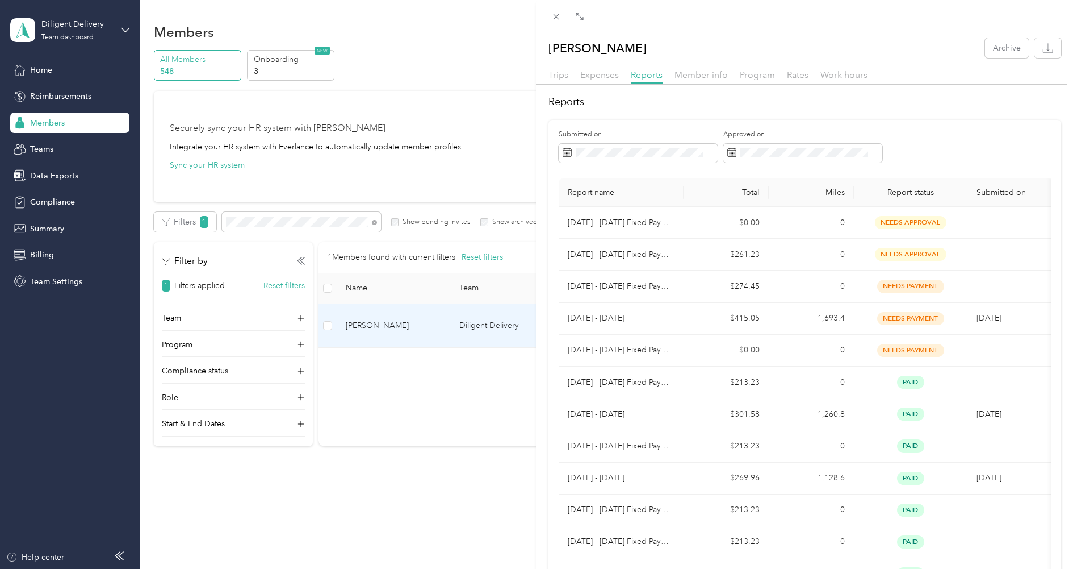
click at [336, 223] on div "[PERSON_NAME] Archive Trips Expenses Reports Member info Program Rates Work hou…" at bounding box center [536, 284] width 1073 height 569
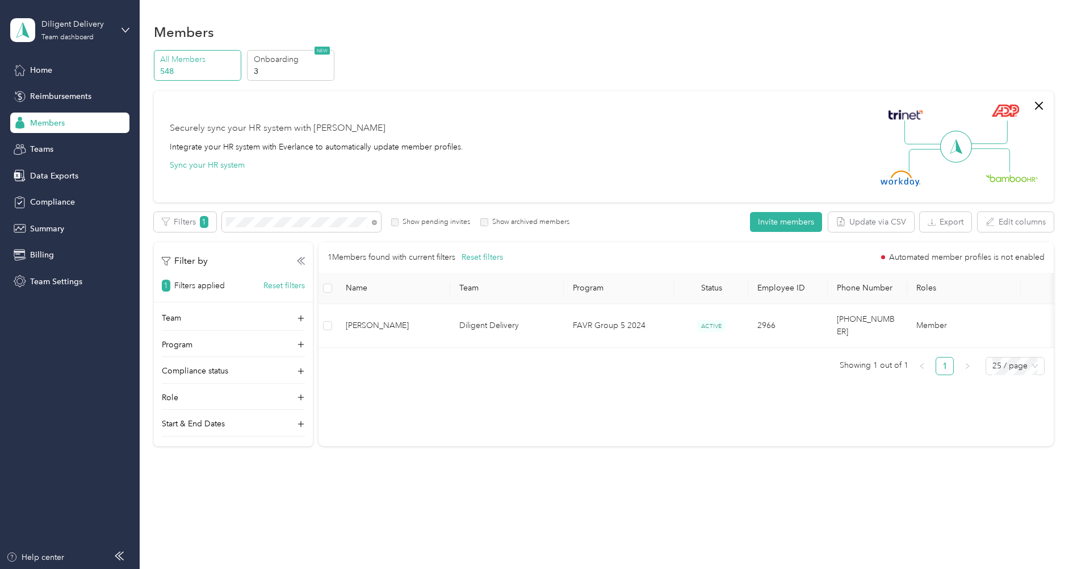
click at [329, 222] on div at bounding box center [536, 284] width 1073 height 569
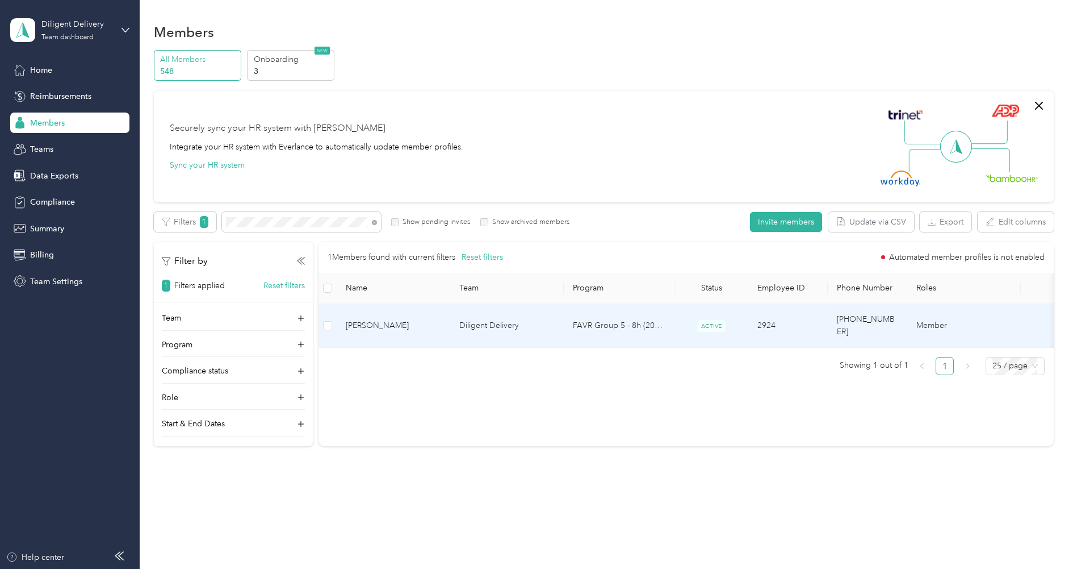
click at [395, 323] on span "[PERSON_NAME]" at bounding box center [393, 325] width 95 height 12
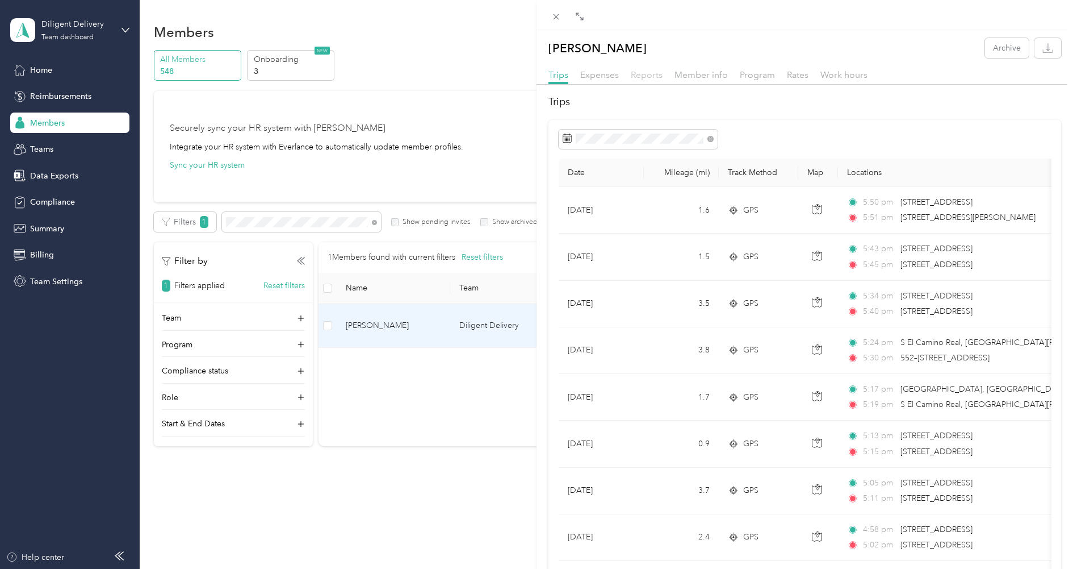
click at [661, 74] on span "Reports" at bounding box center [647, 74] width 32 height 11
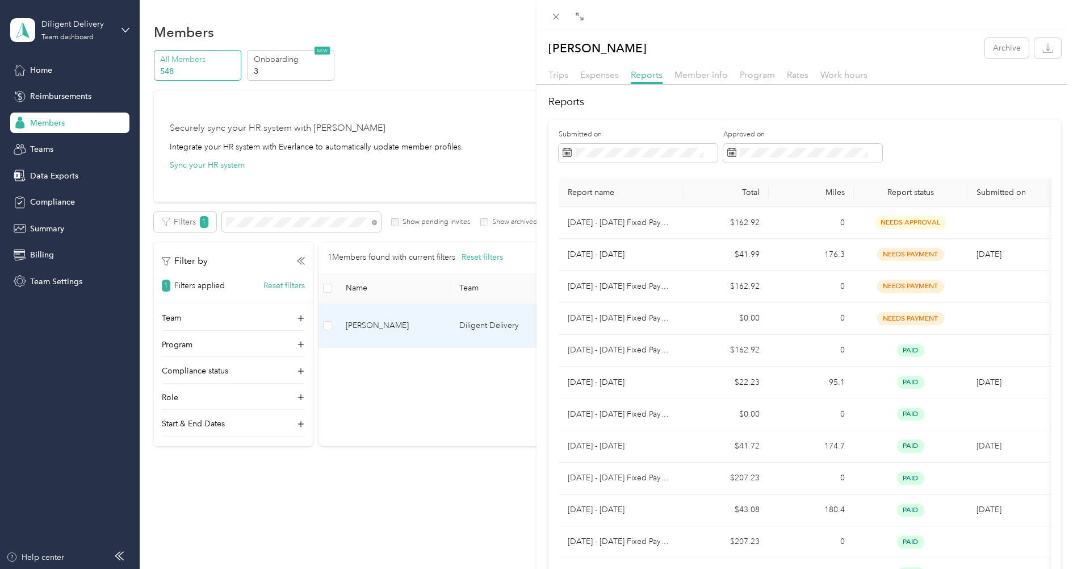
click at [328, 228] on div "[PERSON_NAME] Archive Trips Expenses Reports Member info Program Rates Work hou…" at bounding box center [536, 284] width 1073 height 569
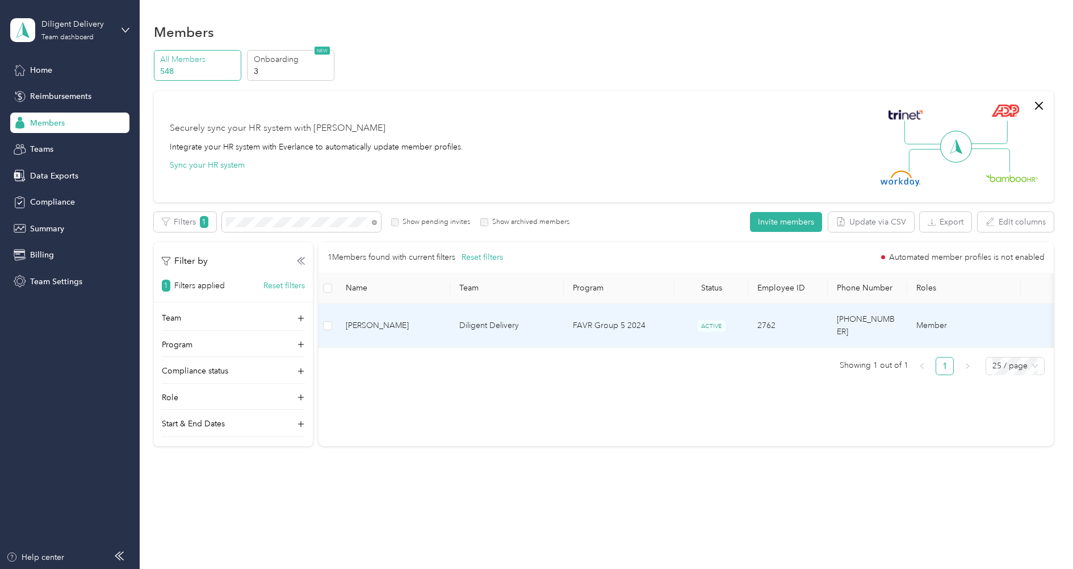
click at [385, 319] on span "[PERSON_NAME]" at bounding box center [393, 325] width 95 height 12
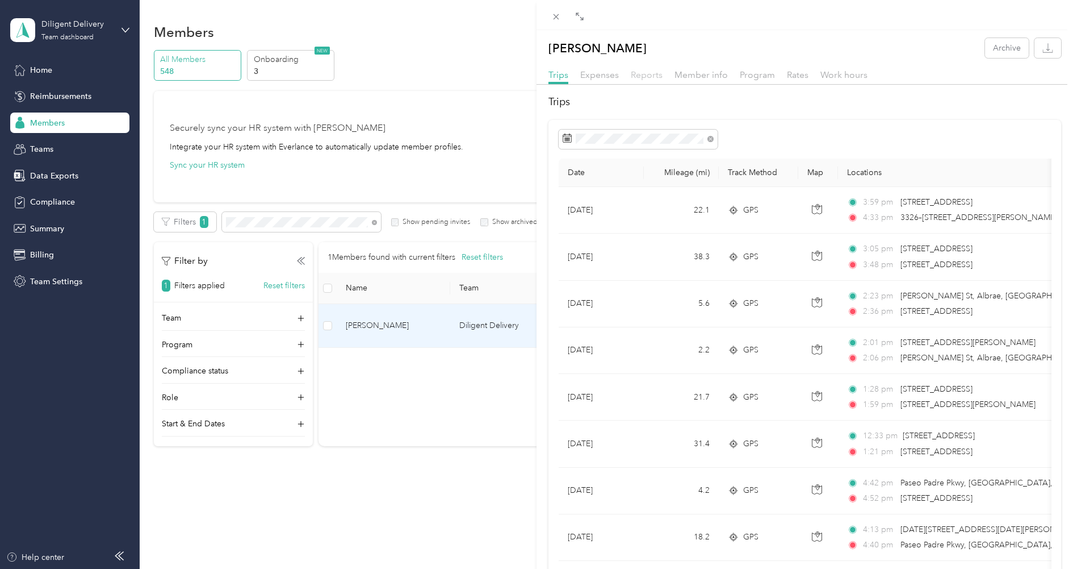
click at [659, 76] on span "Reports" at bounding box center [647, 74] width 32 height 11
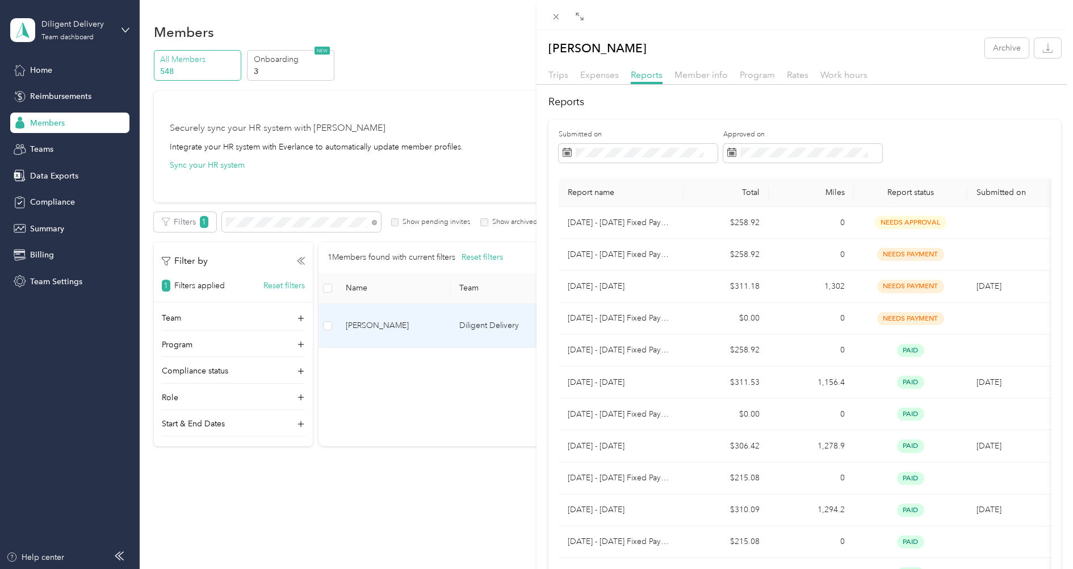
click at [566, 11] on div at bounding box center [805, 15] width 537 height 30
click at [553, 11] on span at bounding box center [557, 17] width 16 height 16
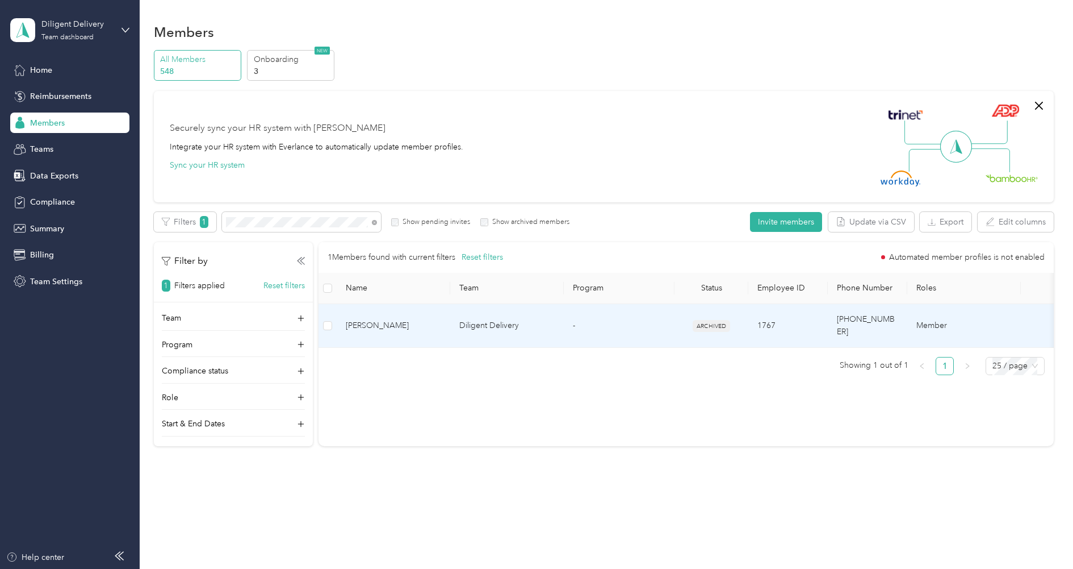
click at [517, 320] on td "Diligent Delivery" at bounding box center [507, 326] width 114 height 44
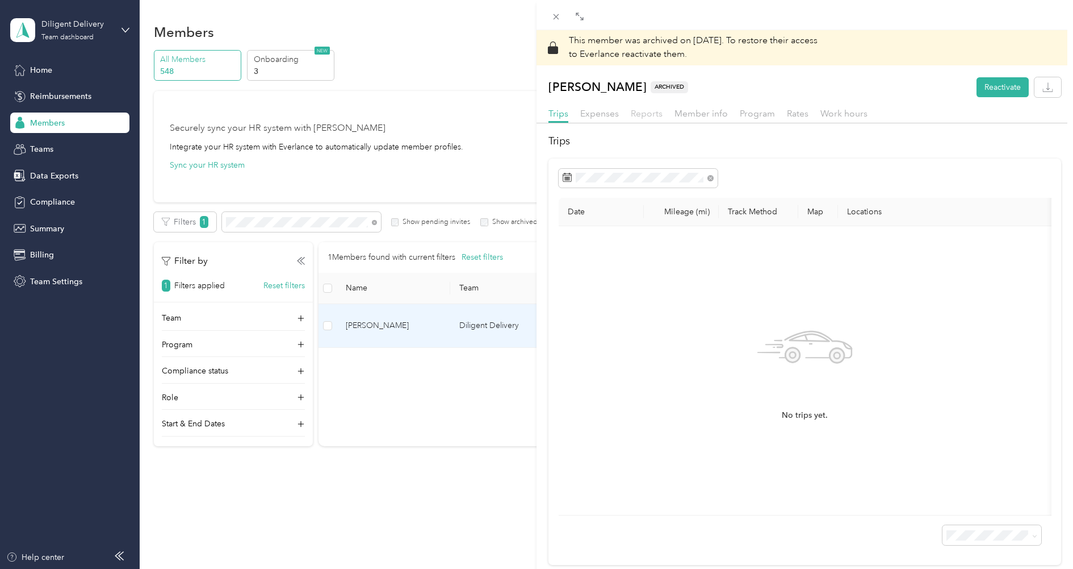
click at [653, 112] on span "Reports" at bounding box center [647, 113] width 32 height 11
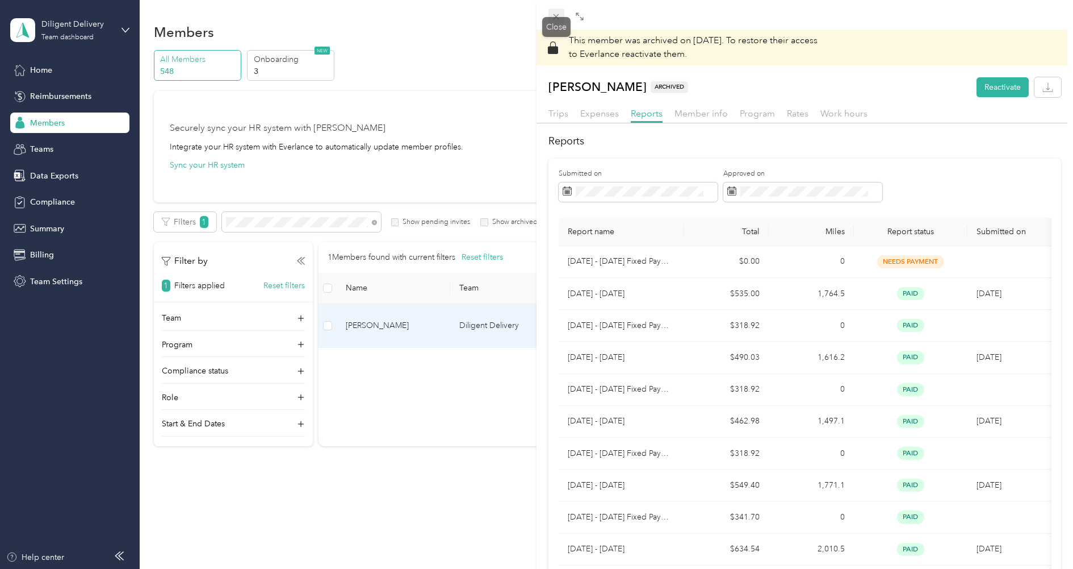
click at [550, 16] on span at bounding box center [557, 17] width 16 height 16
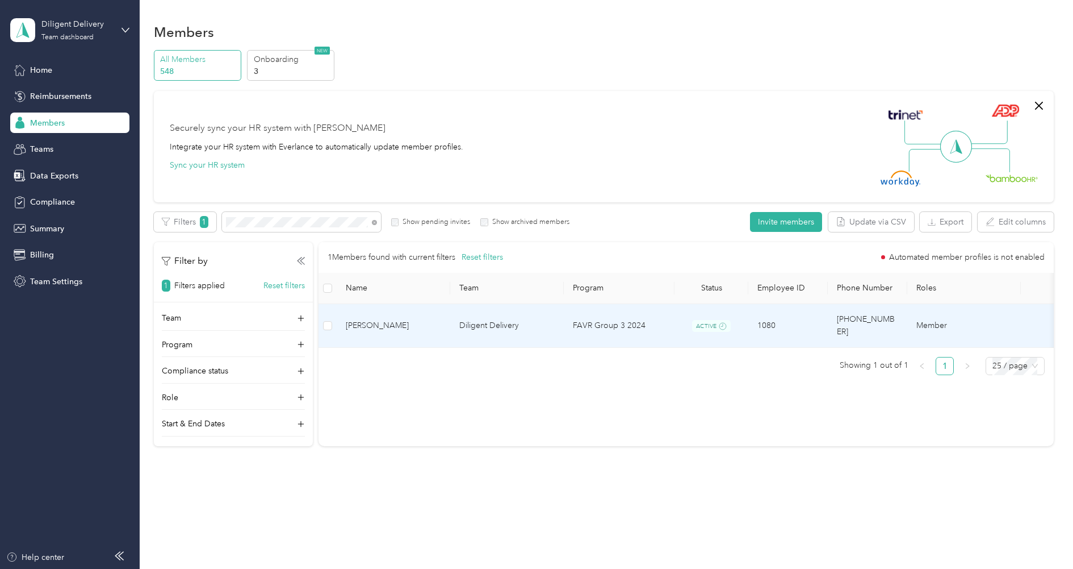
click at [493, 320] on td "Diligent Delivery" at bounding box center [507, 326] width 114 height 44
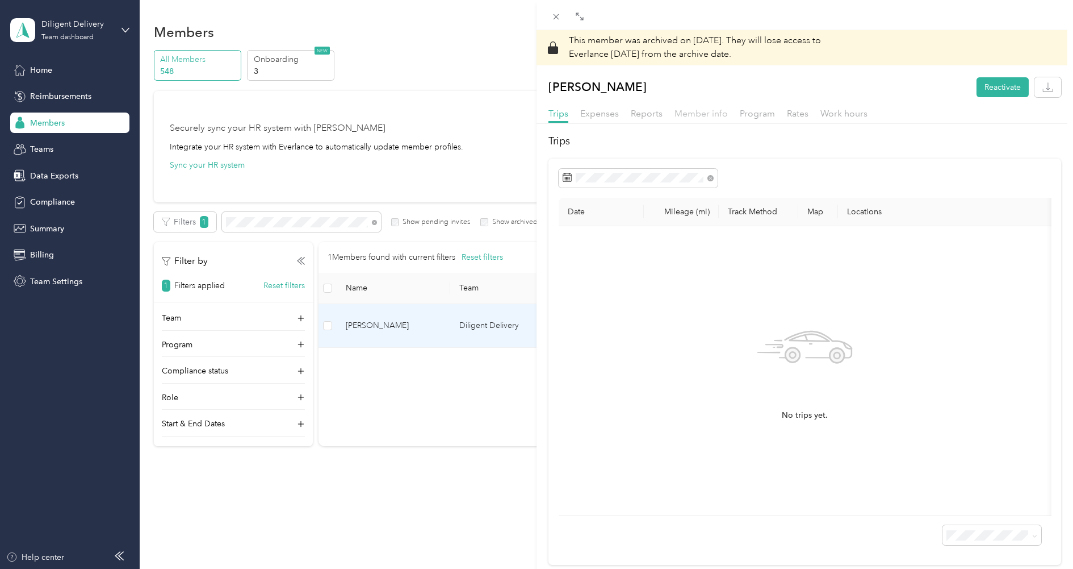
click at [700, 114] on span "Member info" at bounding box center [701, 113] width 53 height 11
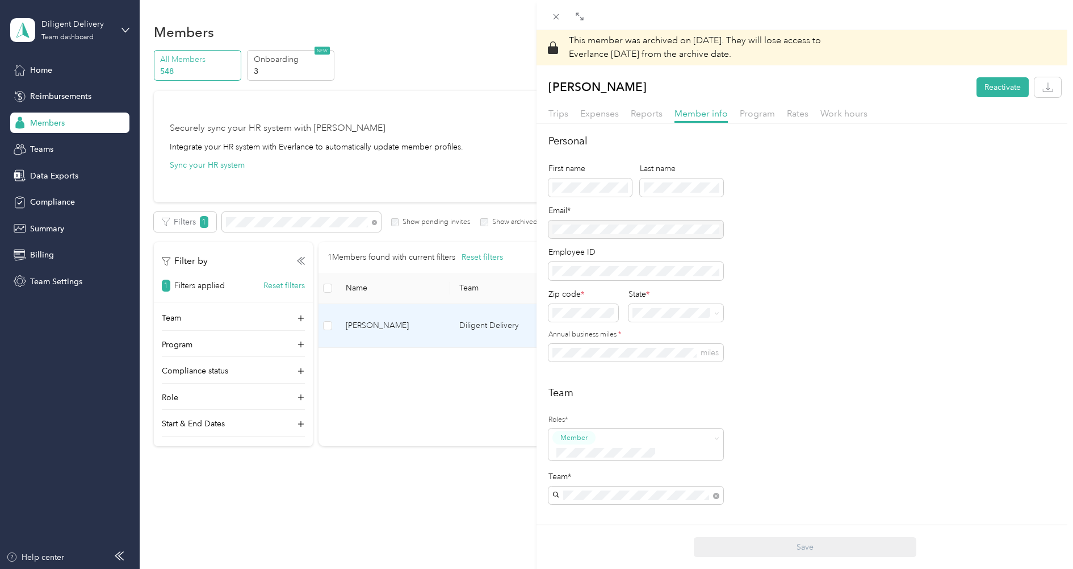
click at [662, 114] on div "Trips Expenses Reports Member info Program Rates Work hours" at bounding box center [805, 115] width 537 height 16
click at [653, 114] on span "Reports" at bounding box center [647, 113] width 32 height 11
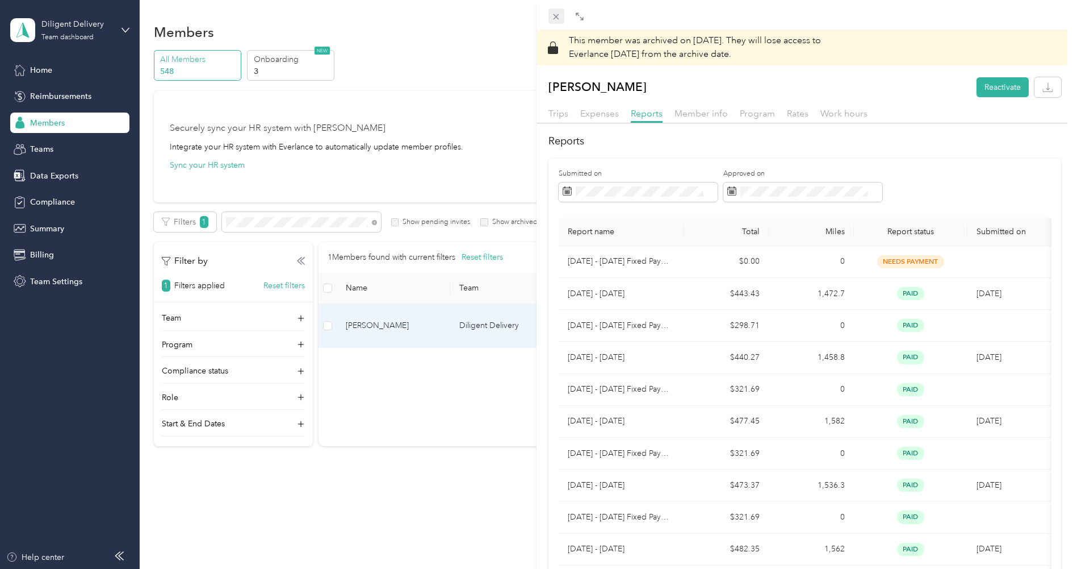
click at [551, 19] on icon at bounding box center [556, 17] width 10 height 10
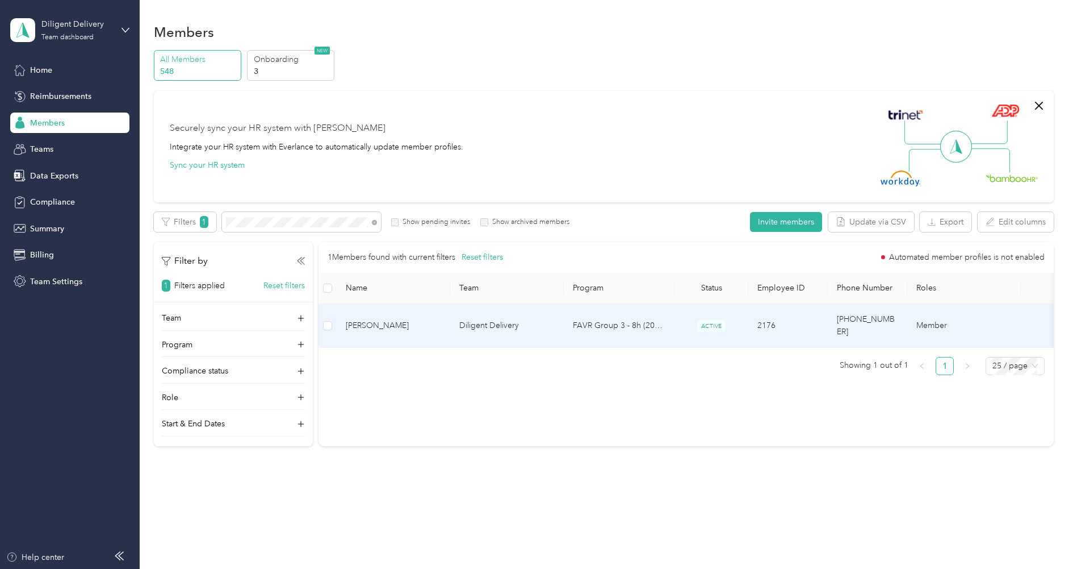
click at [394, 319] on span "[PERSON_NAME]" at bounding box center [393, 325] width 95 height 12
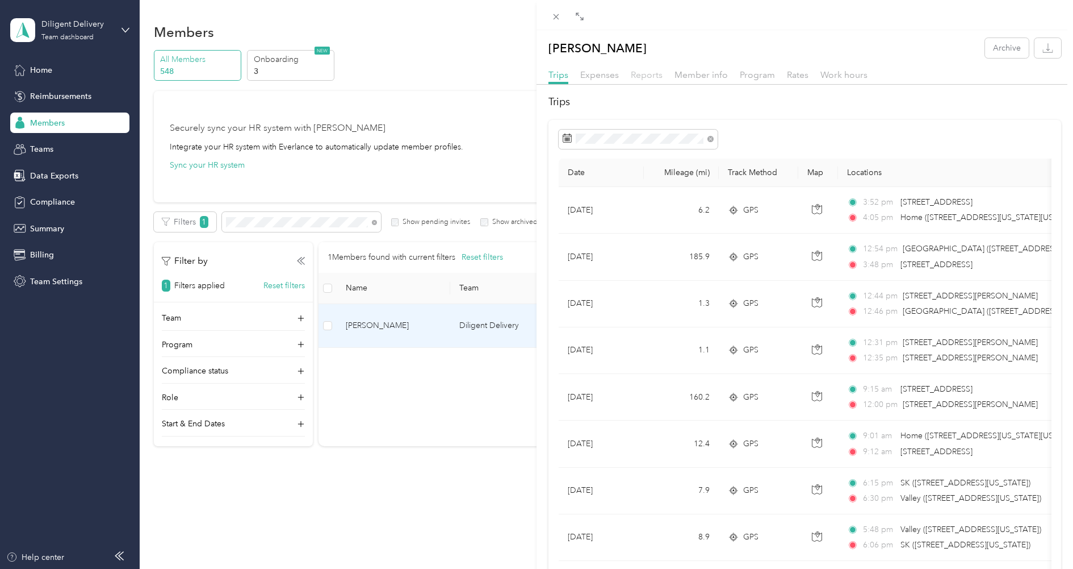
click at [660, 77] on span "Reports" at bounding box center [647, 74] width 32 height 11
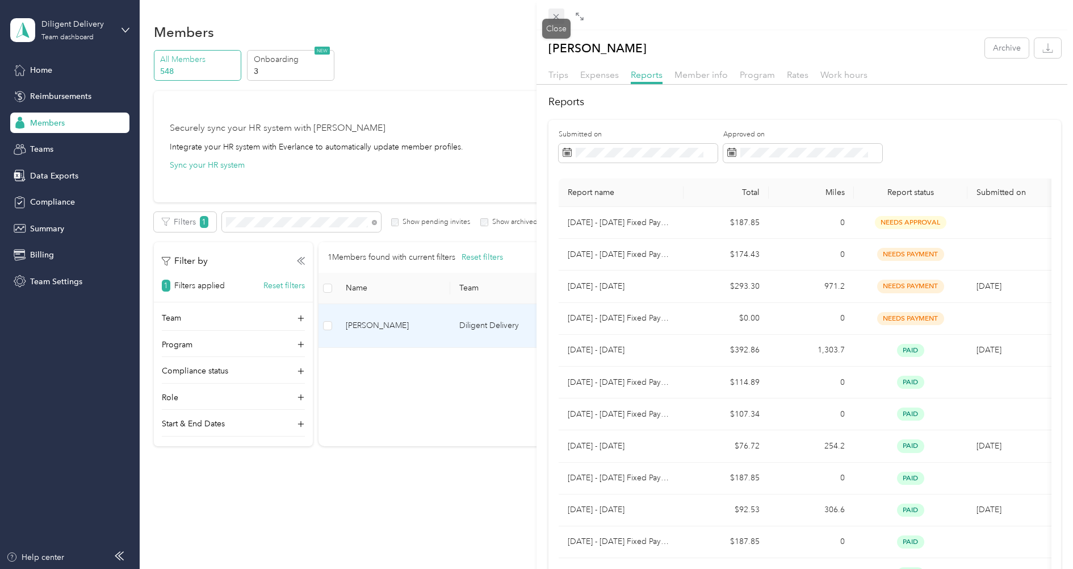
click at [558, 14] on icon at bounding box center [556, 17] width 10 height 10
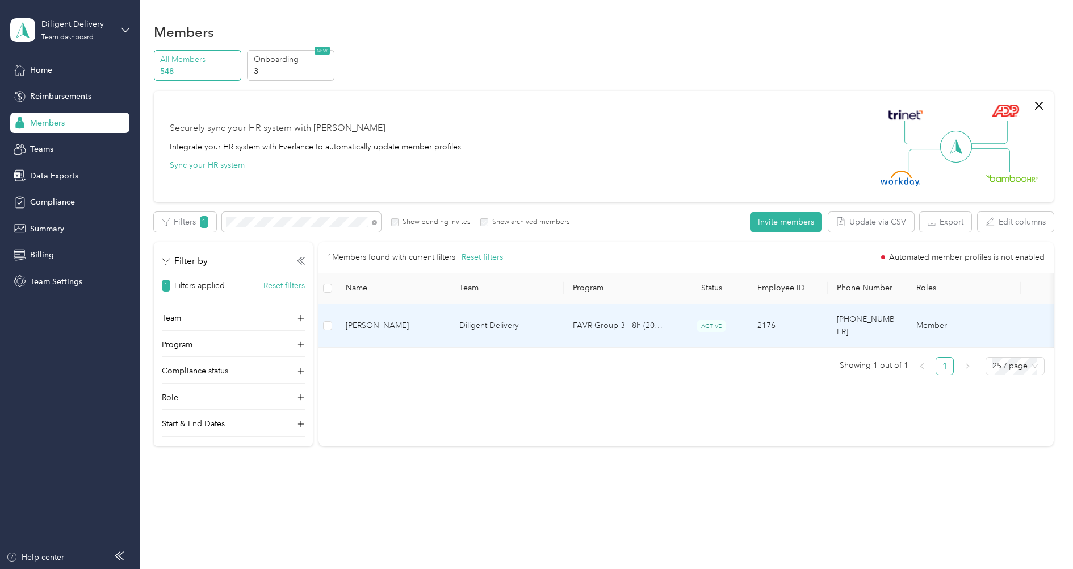
click at [558, 14] on div "[PERSON_NAME] Archive Trips Expenses Reports Member info Program Rates Work hou…" at bounding box center [536, 284] width 1073 height 569
click at [411, 324] on span "[PERSON_NAME]" at bounding box center [393, 325] width 95 height 12
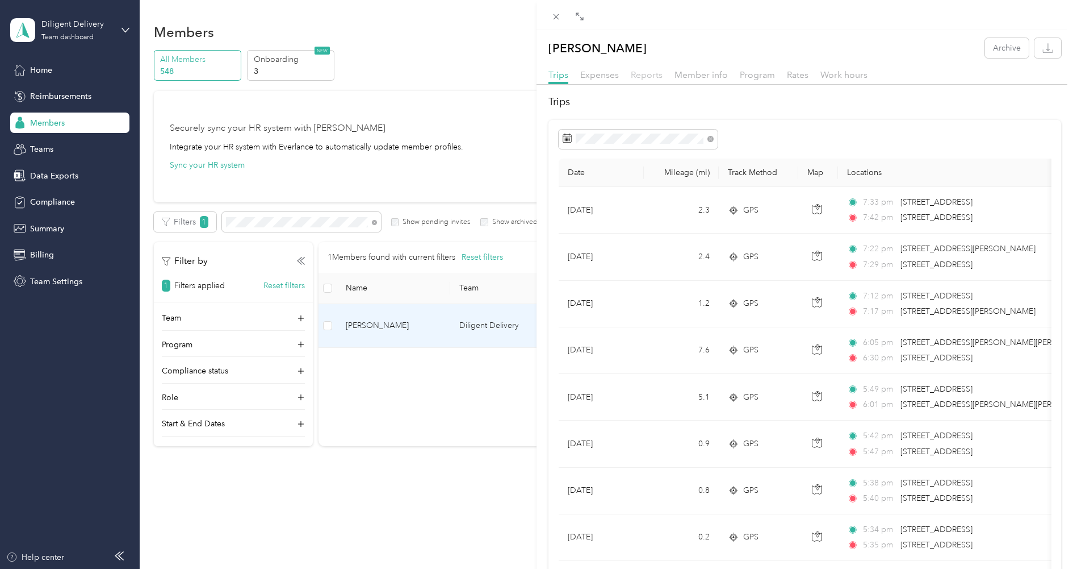
click at [645, 77] on span "Reports" at bounding box center [647, 74] width 32 height 11
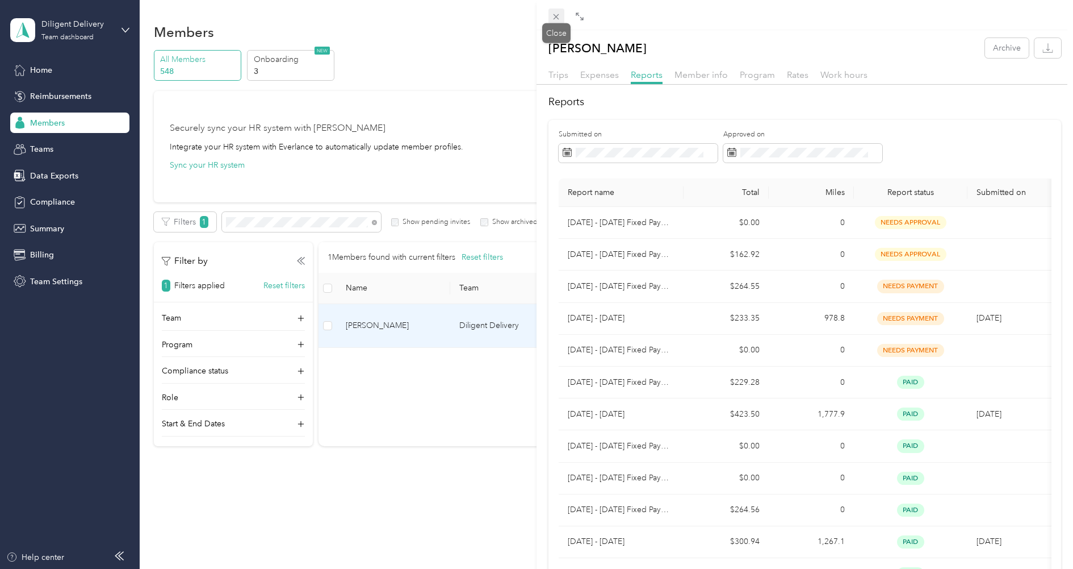
click at [553, 19] on icon at bounding box center [556, 17] width 10 height 10
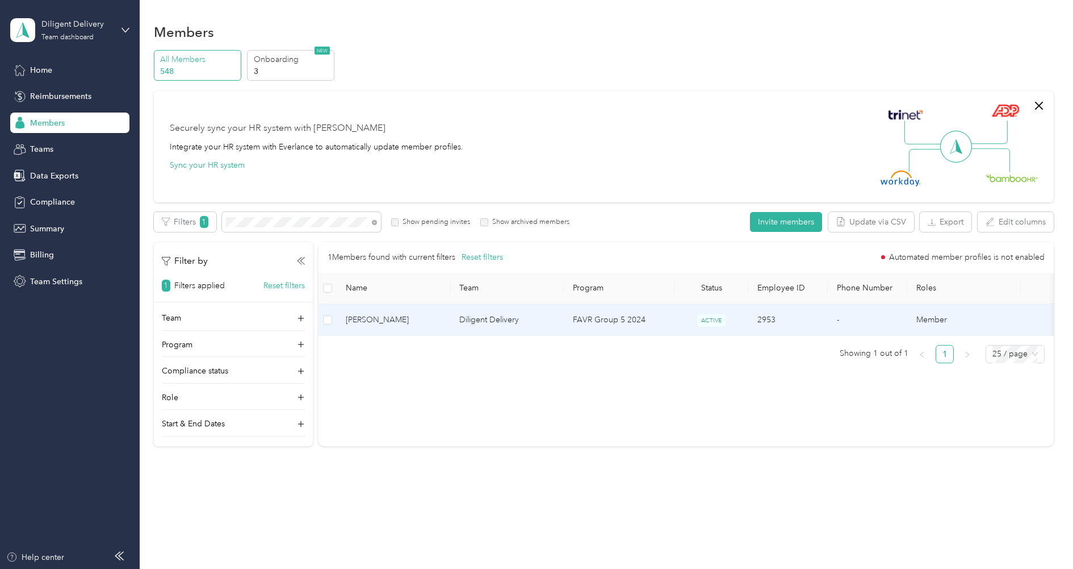
click at [430, 314] on span "[PERSON_NAME]" at bounding box center [393, 320] width 95 height 12
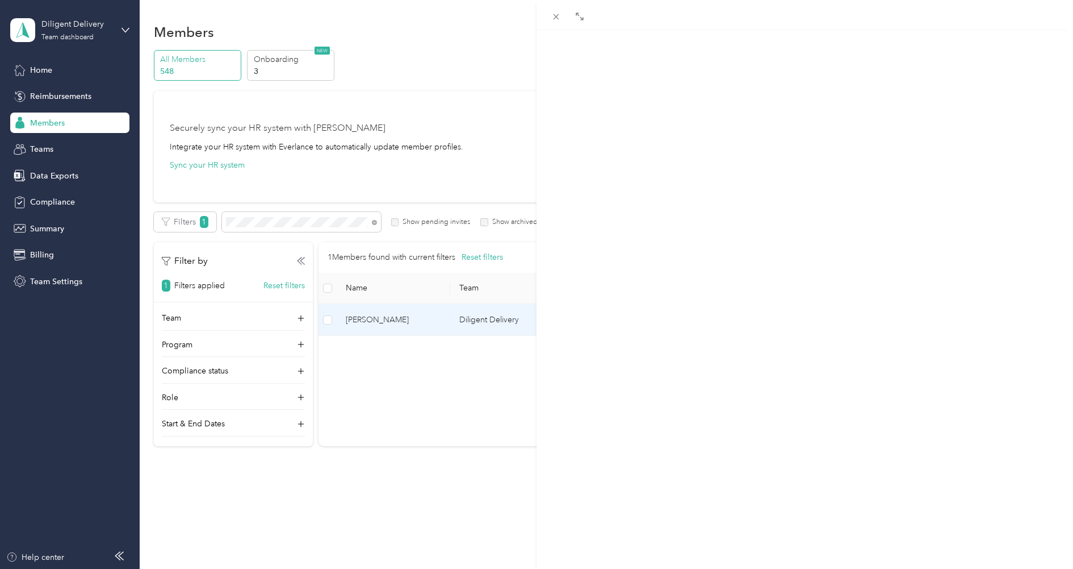
click at [711, 73] on span "Member info" at bounding box center [701, 74] width 53 height 11
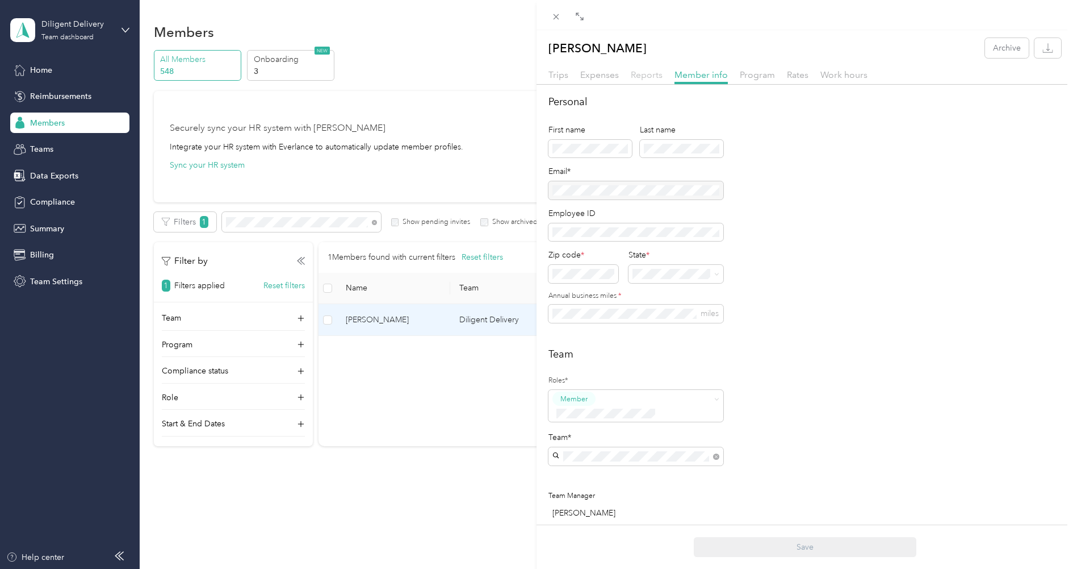
click at [645, 76] on span "Reports" at bounding box center [647, 74] width 32 height 11
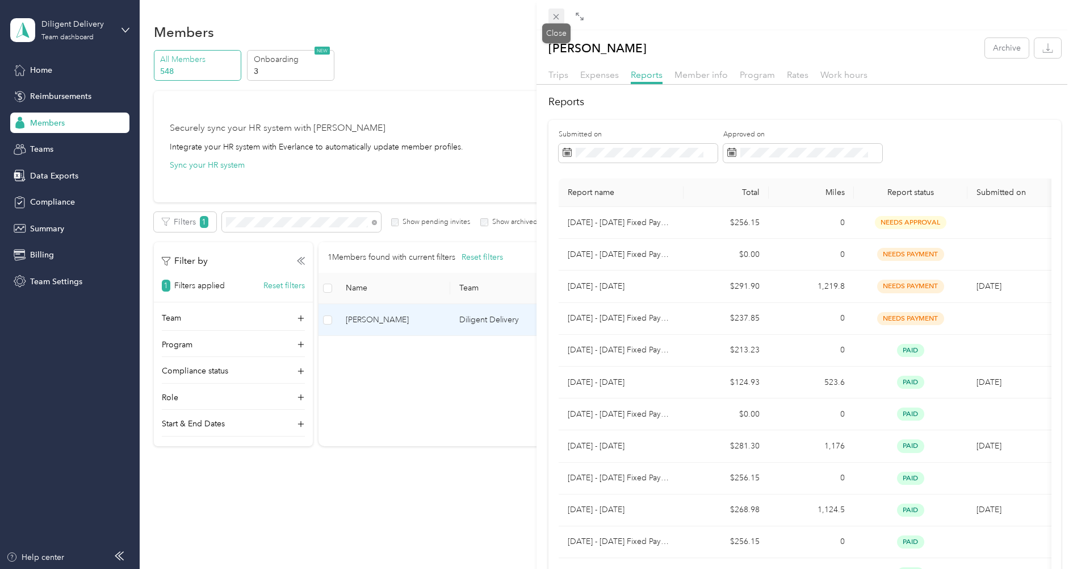
click at [559, 14] on icon at bounding box center [557, 17] width 6 height 6
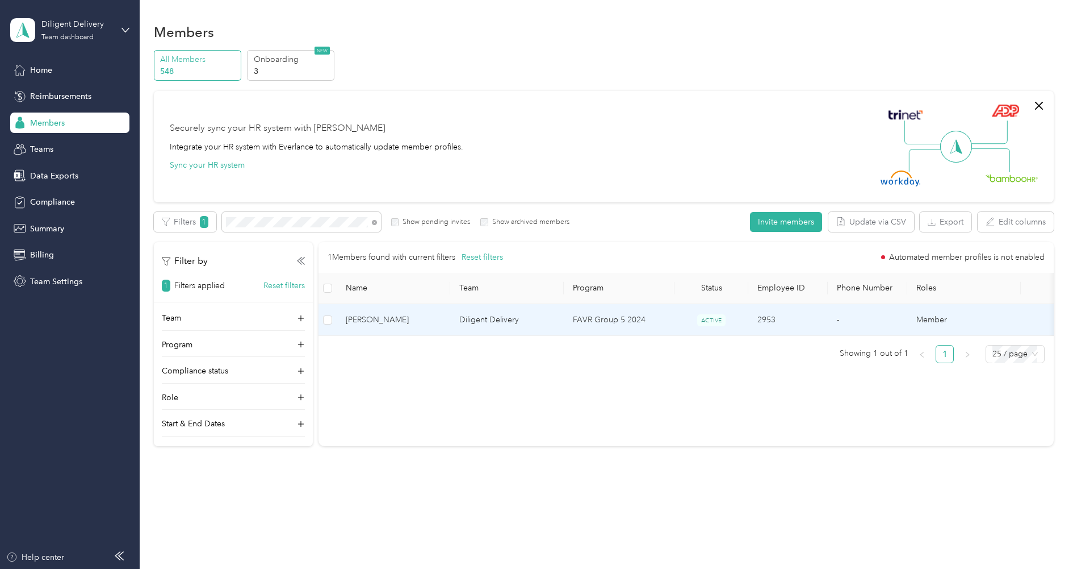
click at [559, 14] on div "[PERSON_NAME] Archive Trips Expenses Reports Member info Program Rates Work hou…" at bounding box center [536, 284] width 1073 height 569
click at [394, 315] on span "[PERSON_NAME]" at bounding box center [393, 320] width 95 height 12
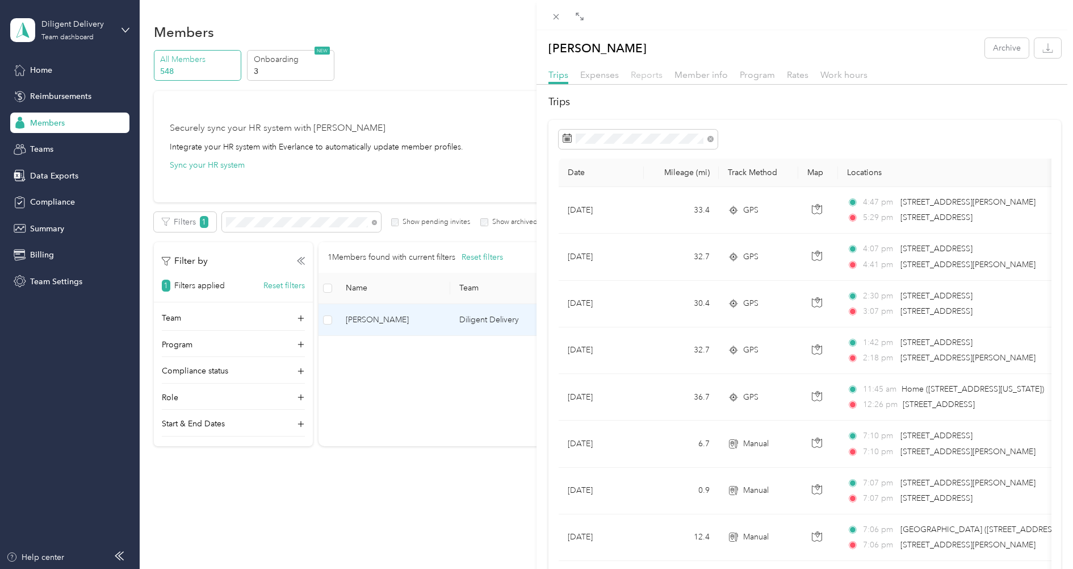
click at [653, 74] on span "Reports" at bounding box center [647, 74] width 32 height 11
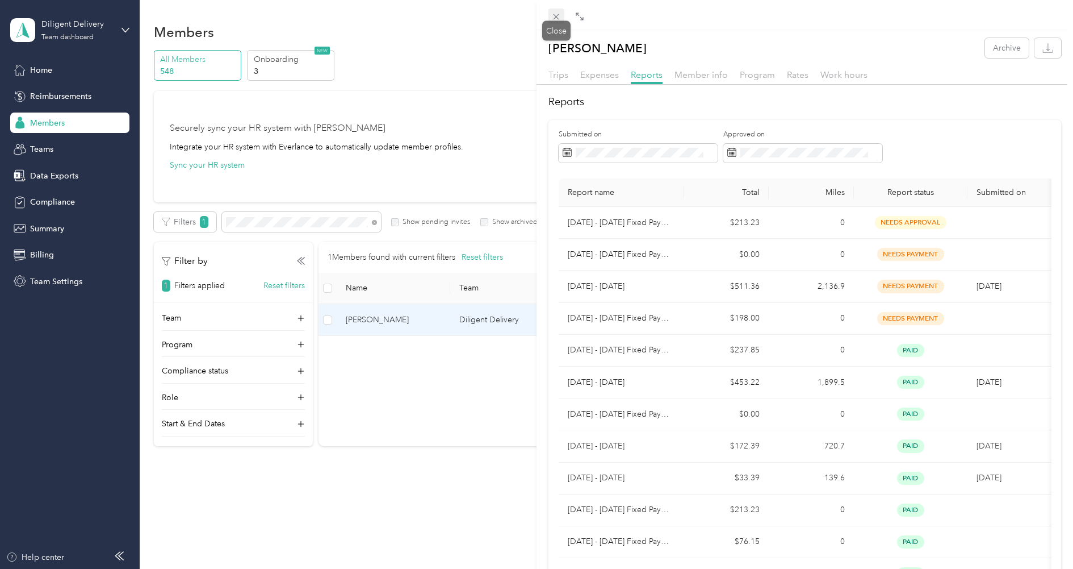
click at [557, 18] on icon at bounding box center [556, 17] width 10 height 10
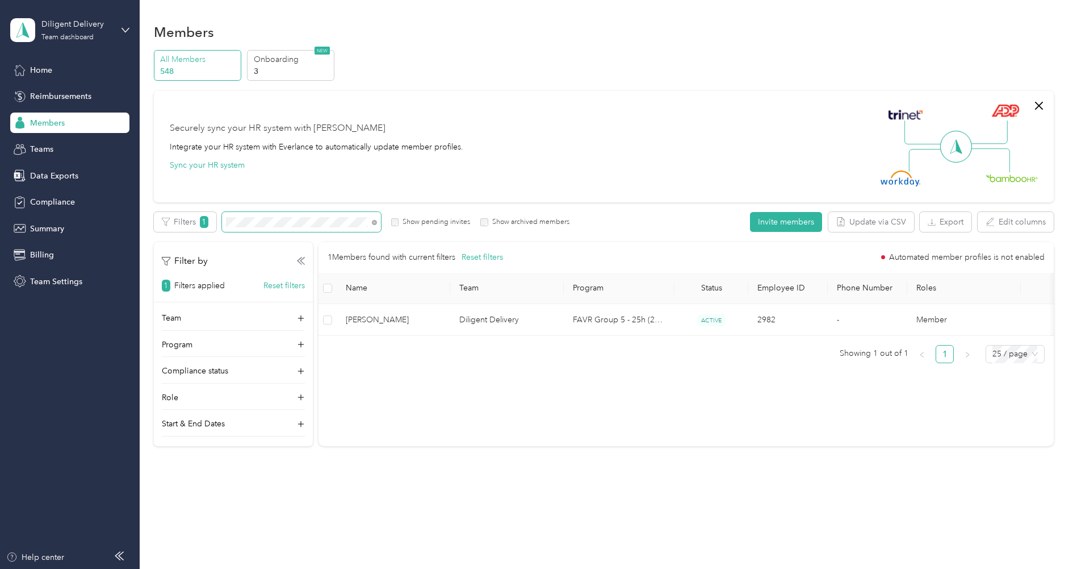
click at [327, 228] on span at bounding box center [301, 222] width 159 height 20
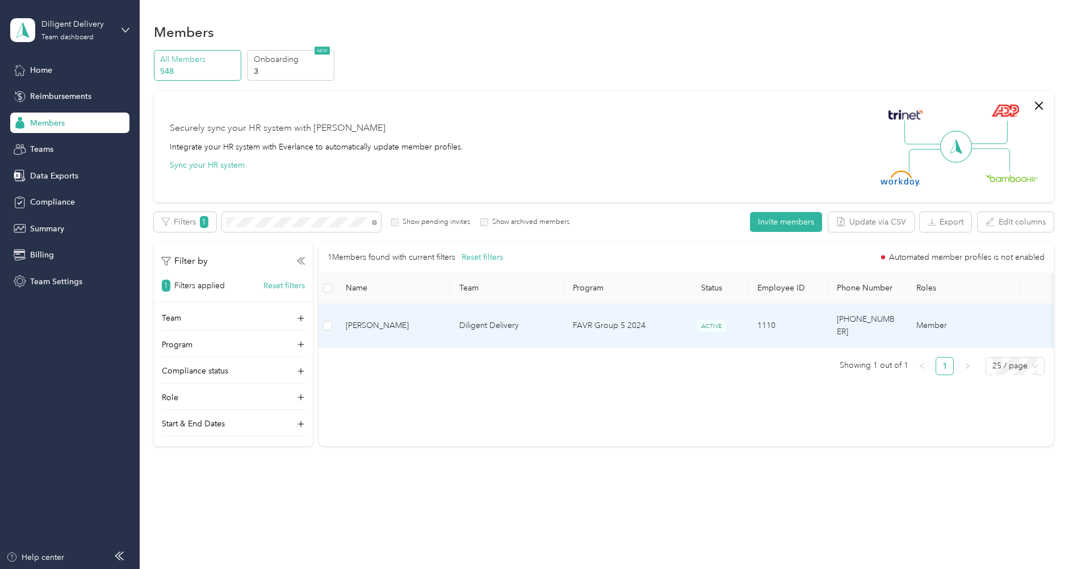
click at [409, 306] on td "[PERSON_NAME]" at bounding box center [394, 326] width 114 height 44
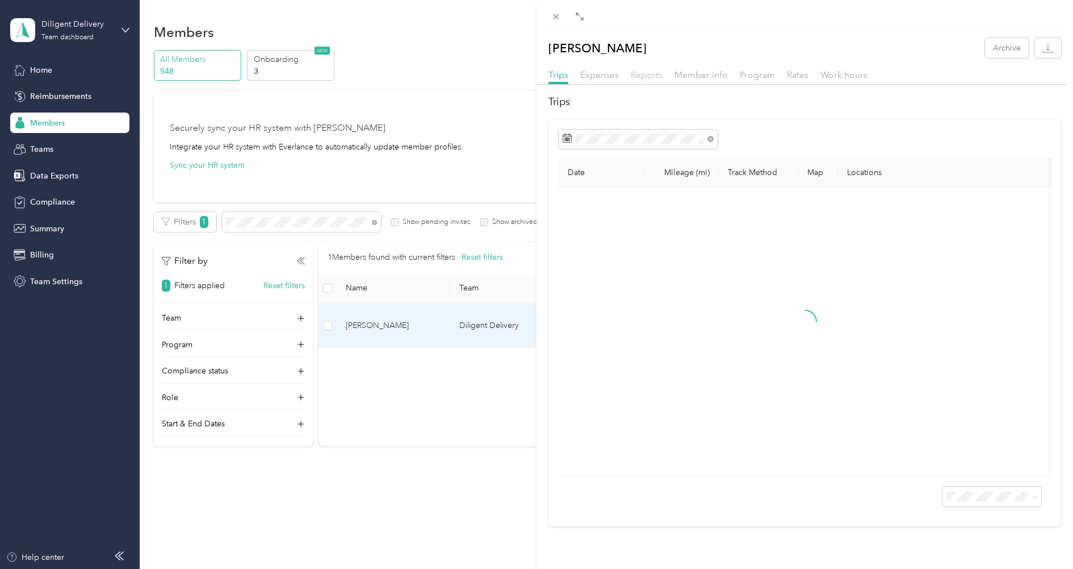
click at [654, 77] on span "Reports" at bounding box center [647, 74] width 32 height 11
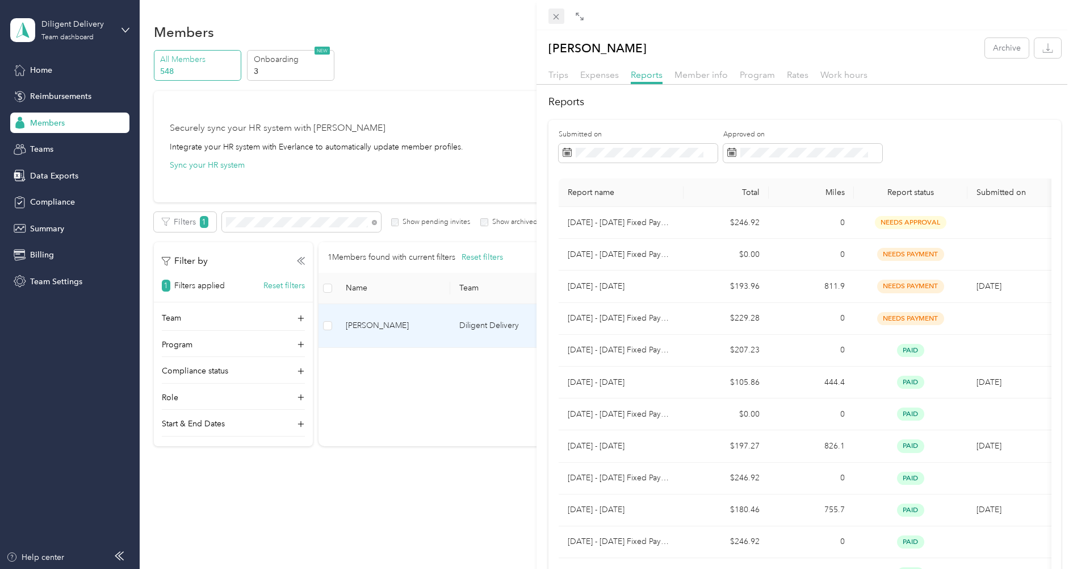
click at [557, 15] on icon at bounding box center [556, 17] width 10 height 10
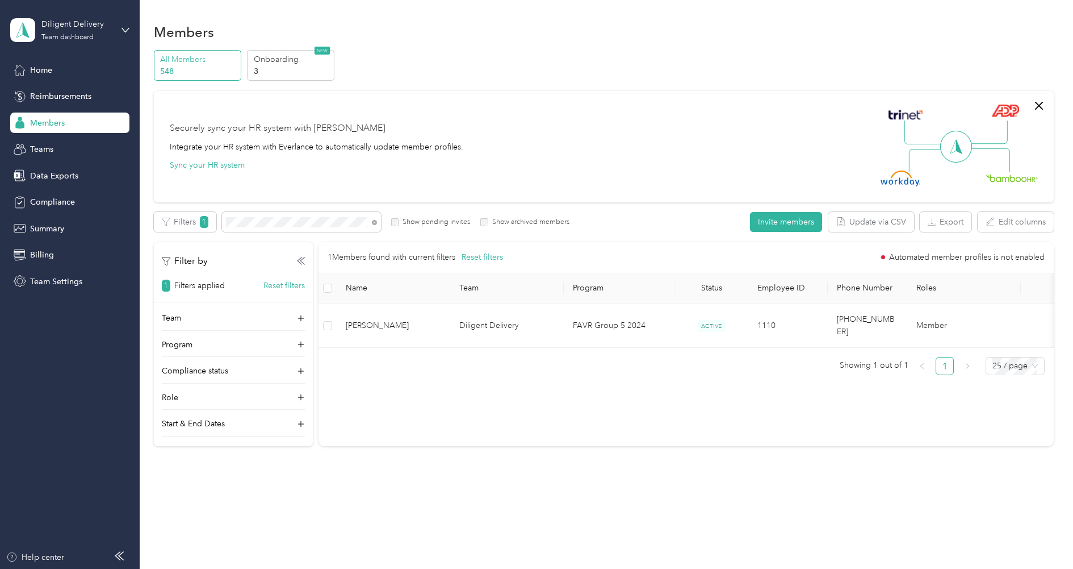
click at [557, 15] on div "[PERSON_NAME] Archive Trips Expenses Reports Member info Program Rates Work hou…" at bounding box center [598, 284] width 1073 height 569
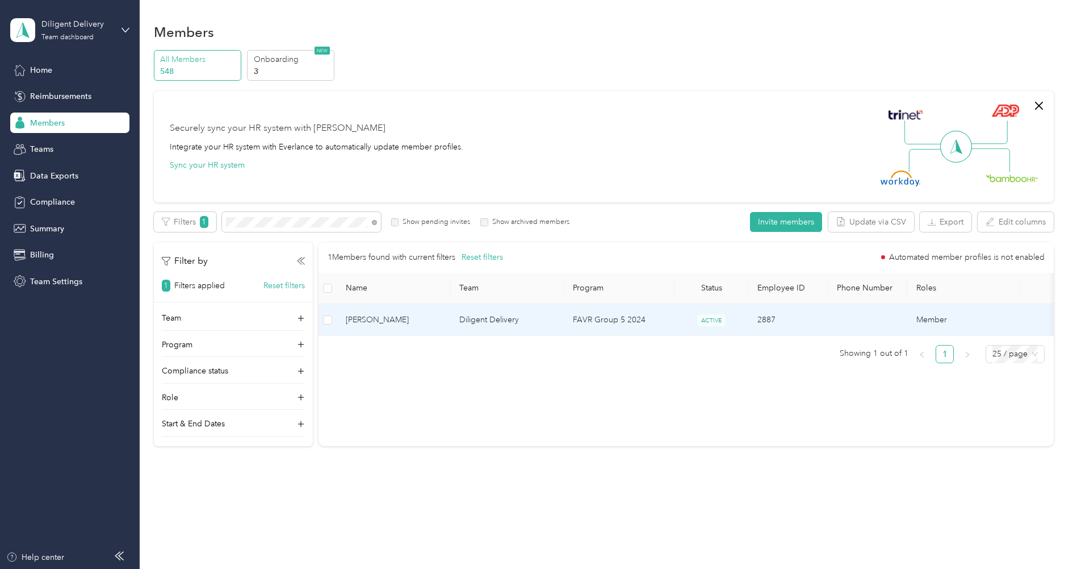
click at [431, 324] on span "[PERSON_NAME]" at bounding box center [393, 320] width 95 height 12
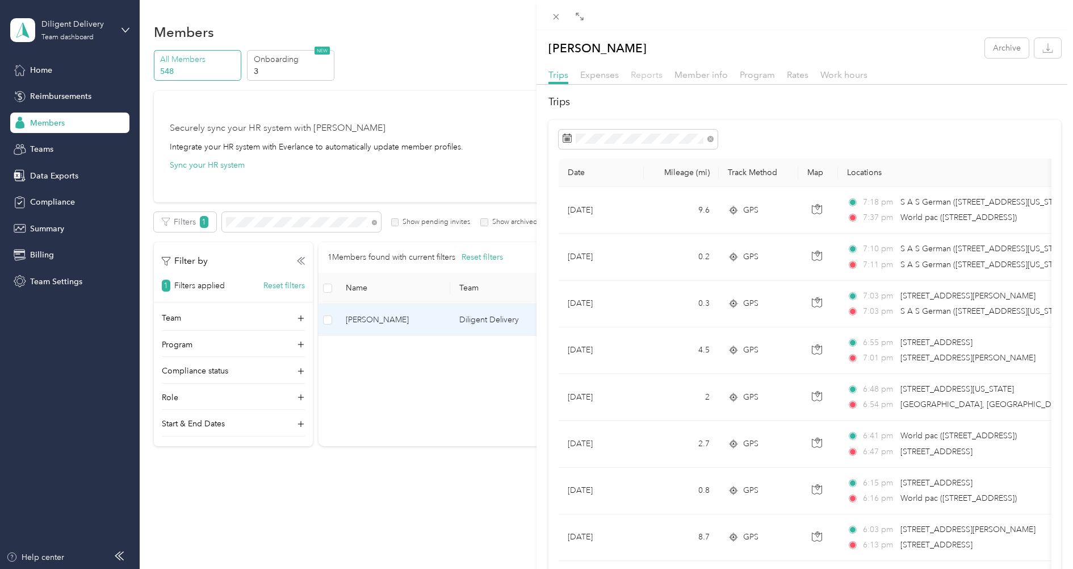
click at [651, 73] on span "Reports" at bounding box center [647, 74] width 32 height 11
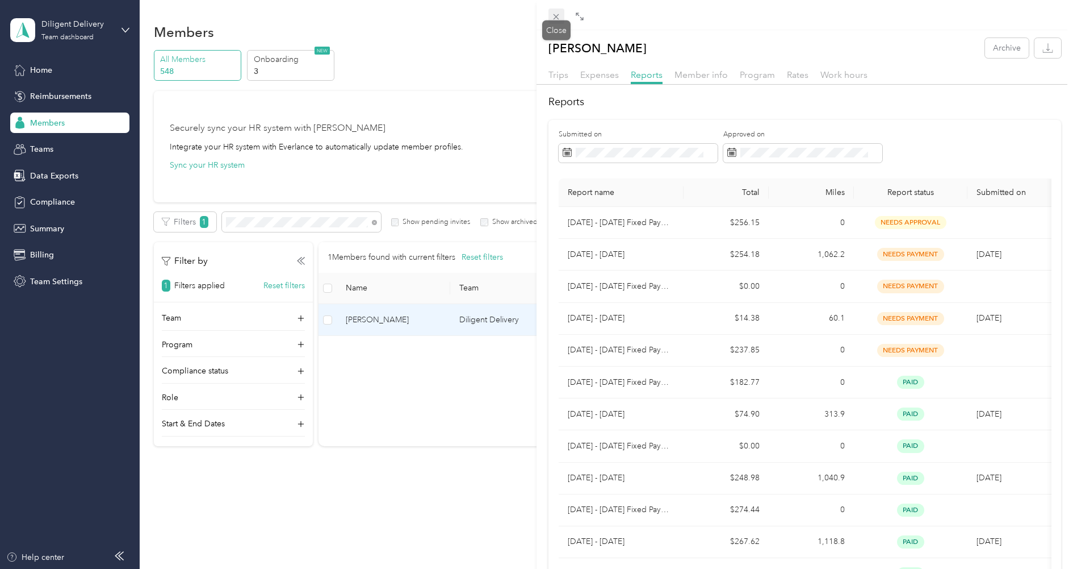
click at [553, 15] on icon at bounding box center [556, 17] width 10 height 10
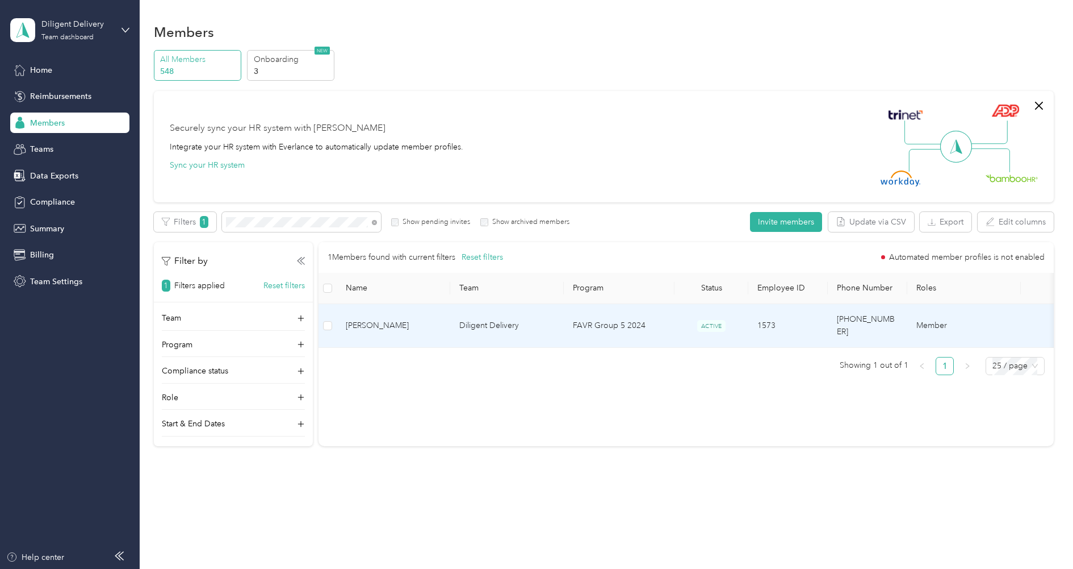
click at [431, 319] on span "[PERSON_NAME]" at bounding box center [393, 325] width 95 height 12
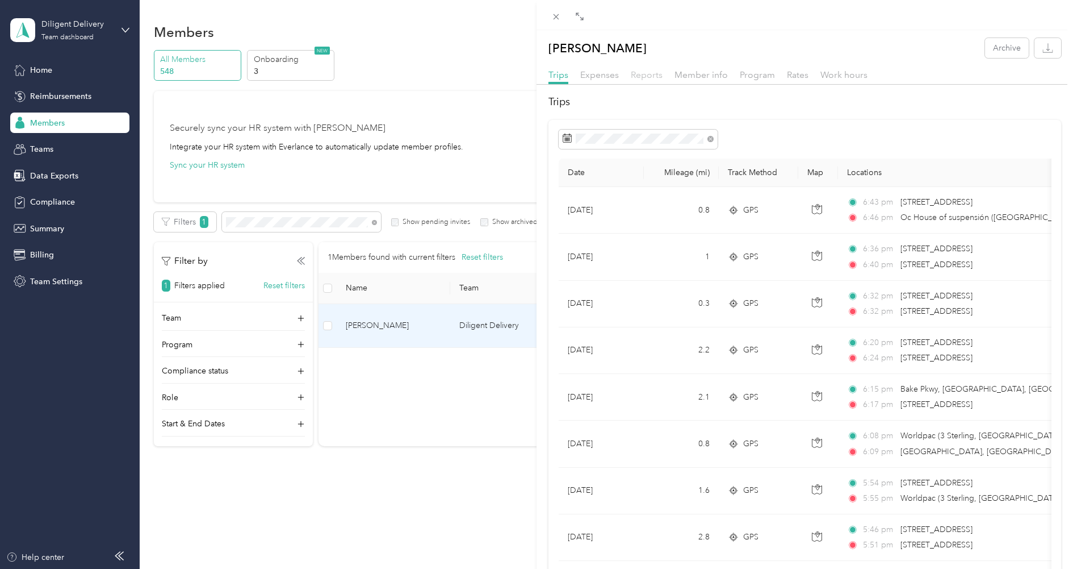
click at [658, 74] on span "Reports" at bounding box center [647, 74] width 32 height 11
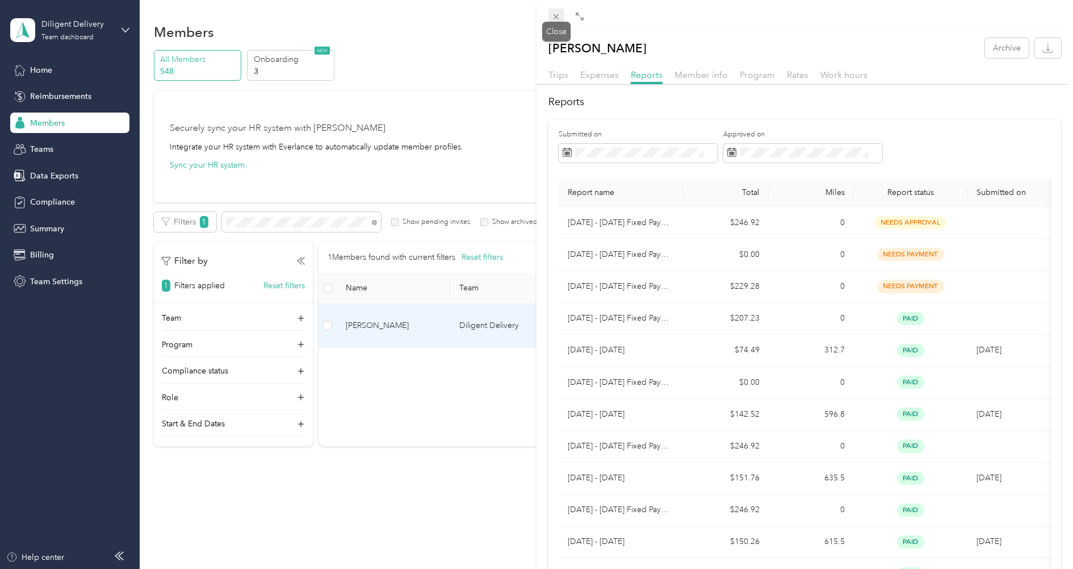
click at [556, 16] on icon at bounding box center [557, 17] width 6 height 6
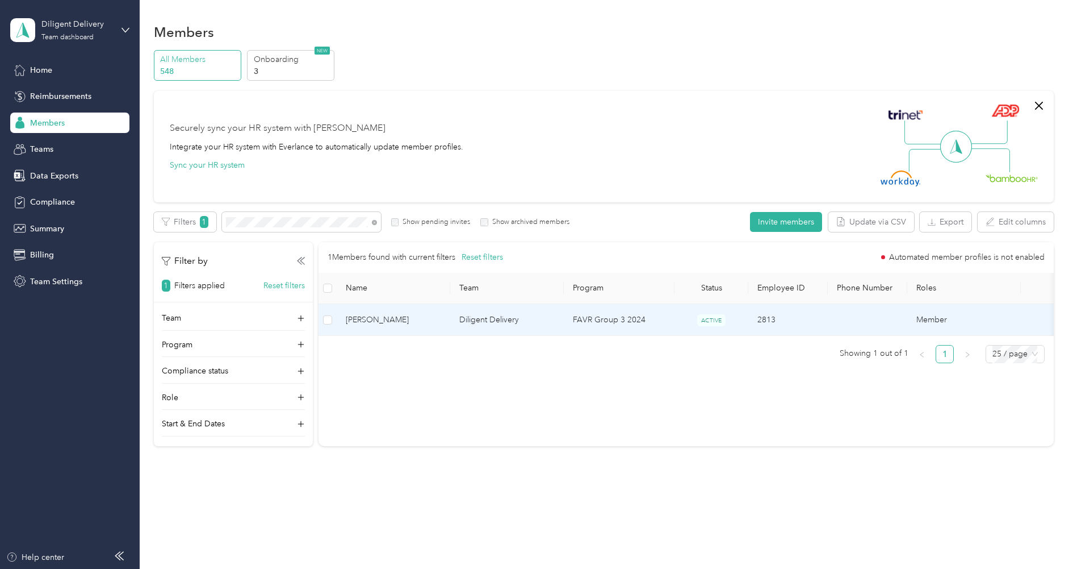
click at [412, 311] on td "[PERSON_NAME]" at bounding box center [394, 320] width 114 height 32
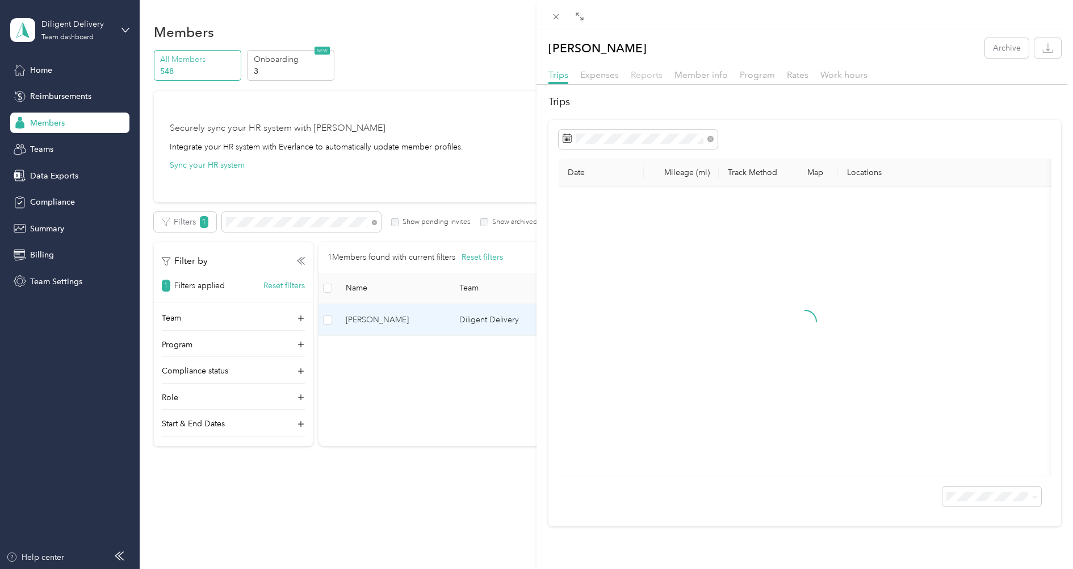
click at [654, 73] on span "Reports" at bounding box center [647, 74] width 32 height 11
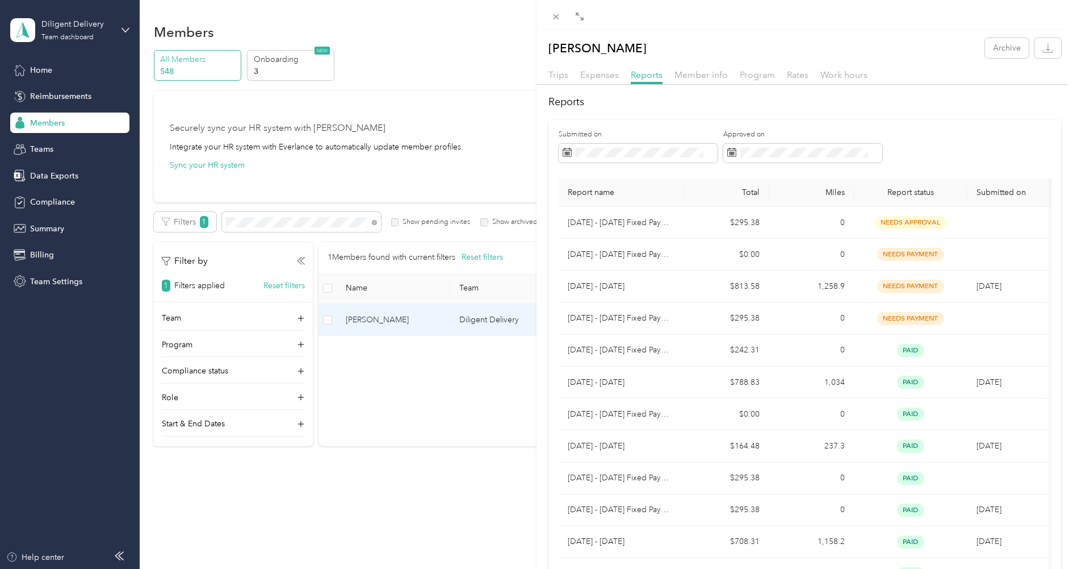
click at [314, 216] on div "[PERSON_NAME] Archive Trips Expenses Reports Member info Program Rates Work hou…" at bounding box center [536, 284] width 1073 height 569
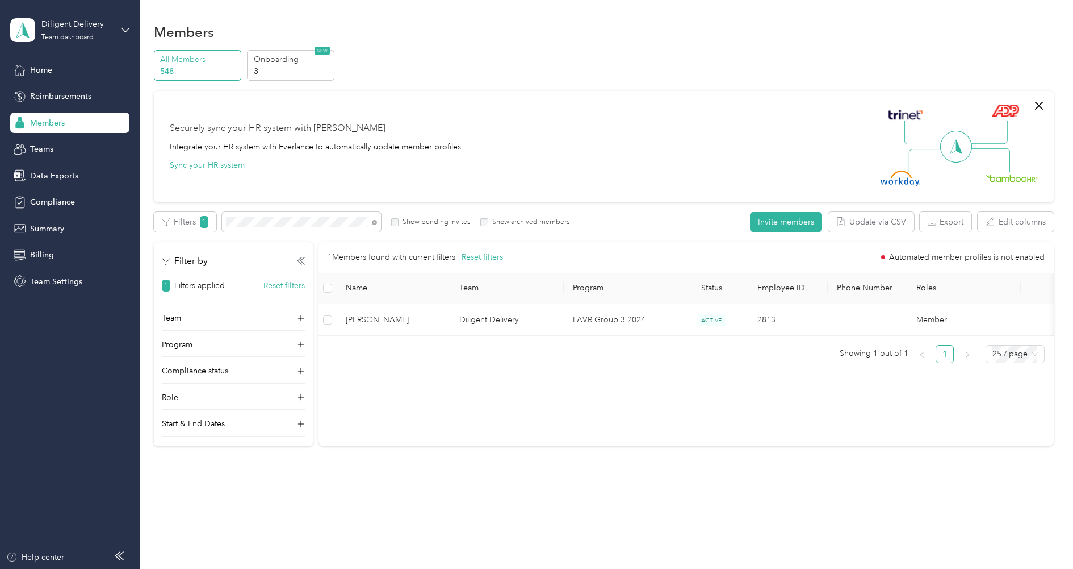
click at [314, 216] on div at bounding box center [536, 284] width 1073 height 569
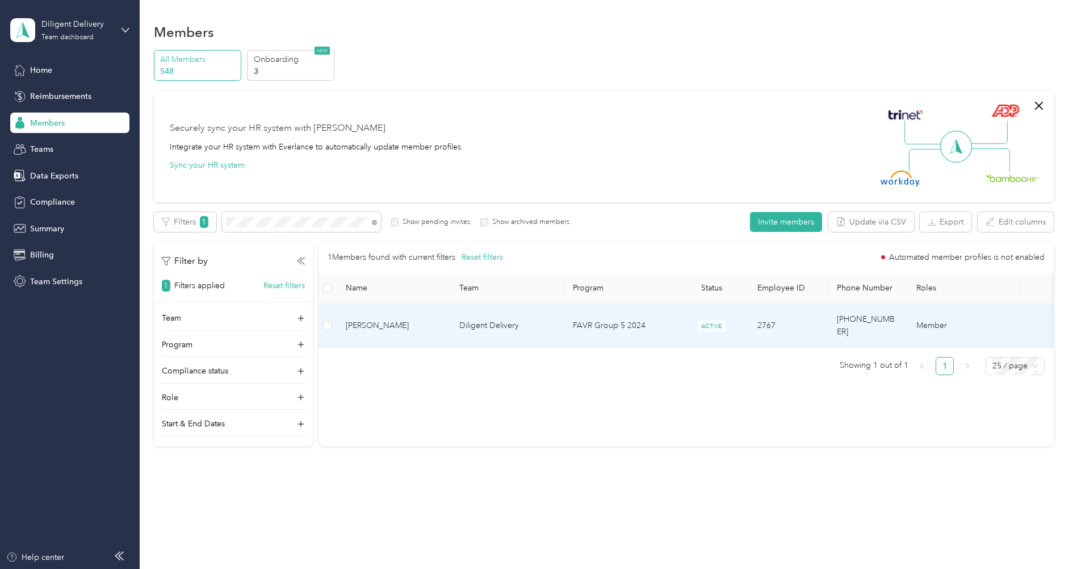
click at [591, 327] on td "FAVR Group 5 2024" at bounding box center [619, 326] width 111 height 44
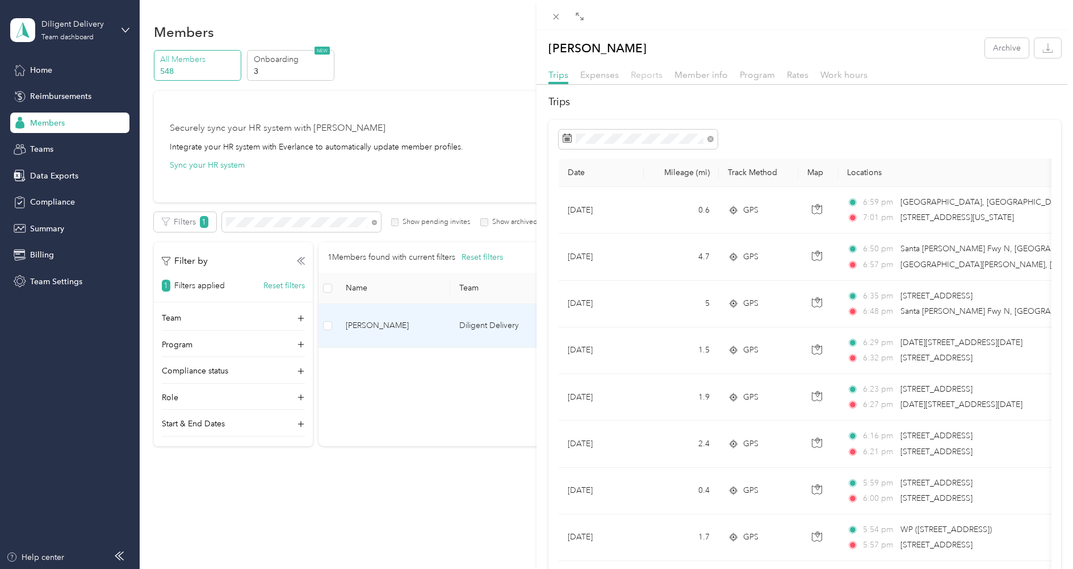
click at [661, 72] on span "Reports" at bounding box center [647, 74] width 32 height 11
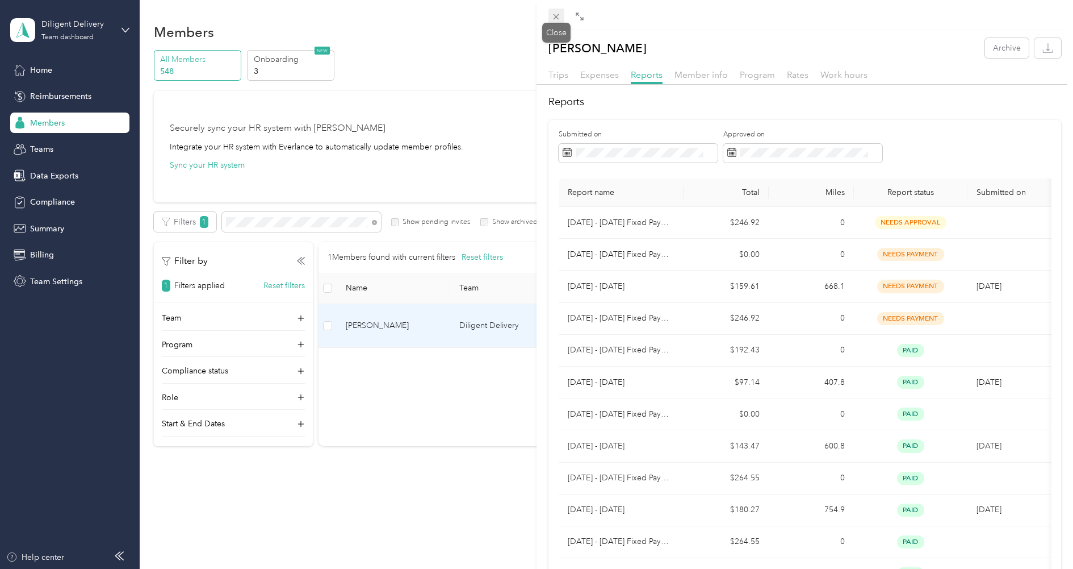
click at [554, 15] on icon at bounding box center [556, 17] width 10 height 10
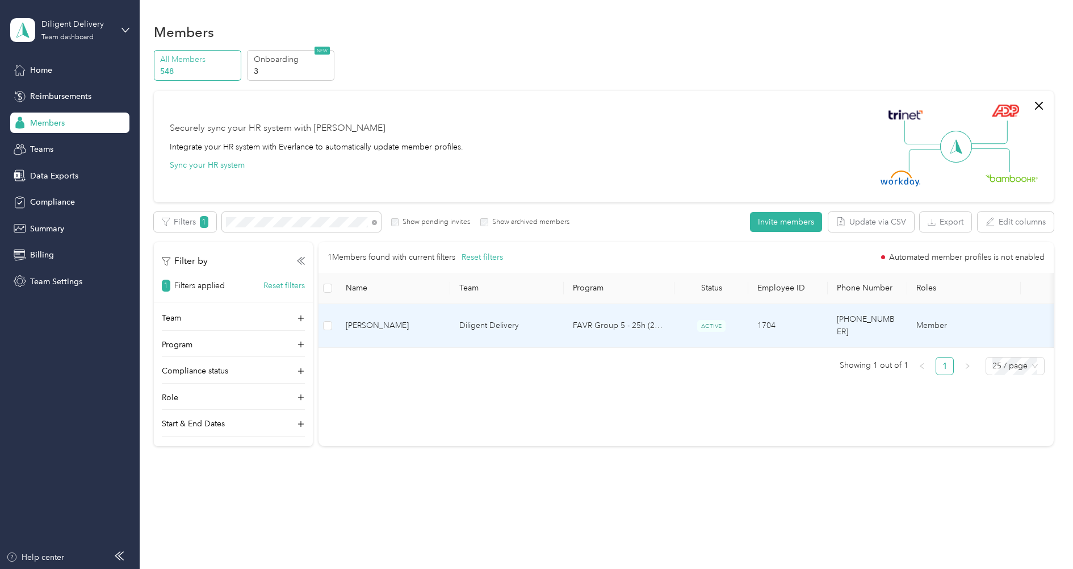
click at [431, 319] on span "[PERSON_NAME]" at bounding box center [393, 325] width 95 height 12
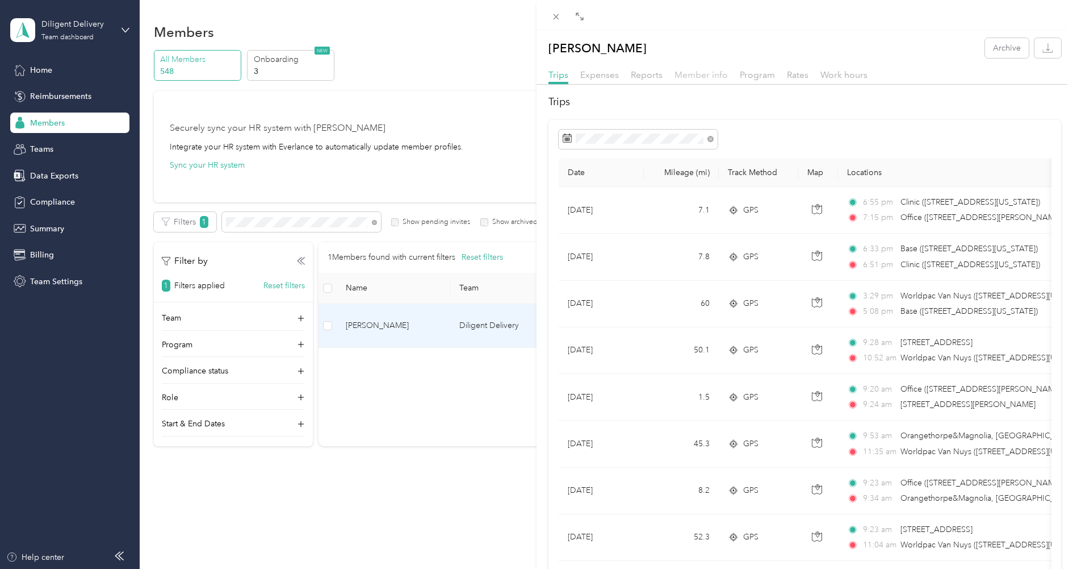
click at [695, 76] on span "Member info" at bounding box center [701, 74] width 53 height 11
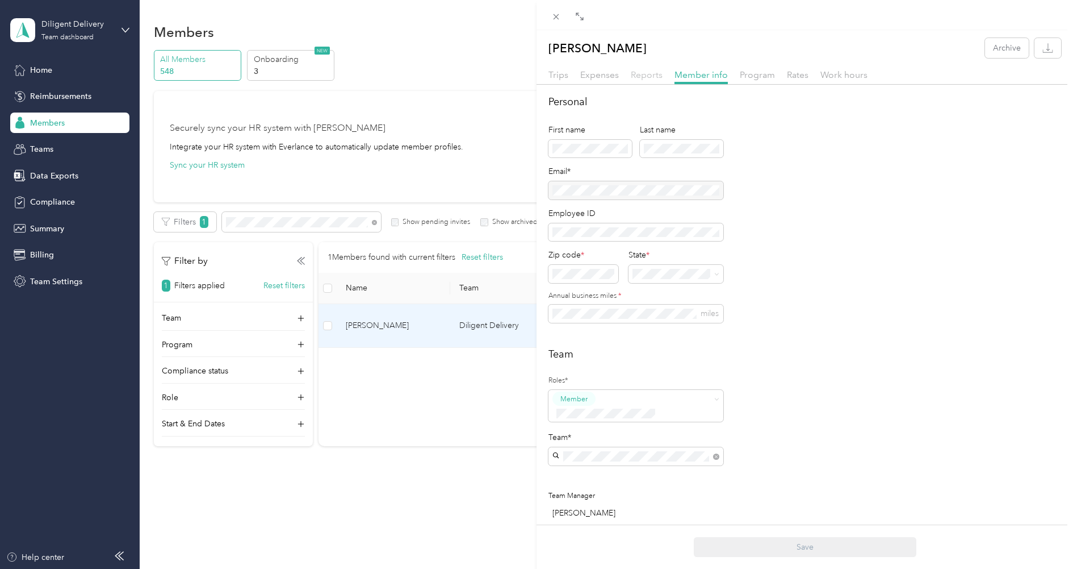
click at [643, 75] on span "Reports" at bounding box center [647, 74] width 32 height 11
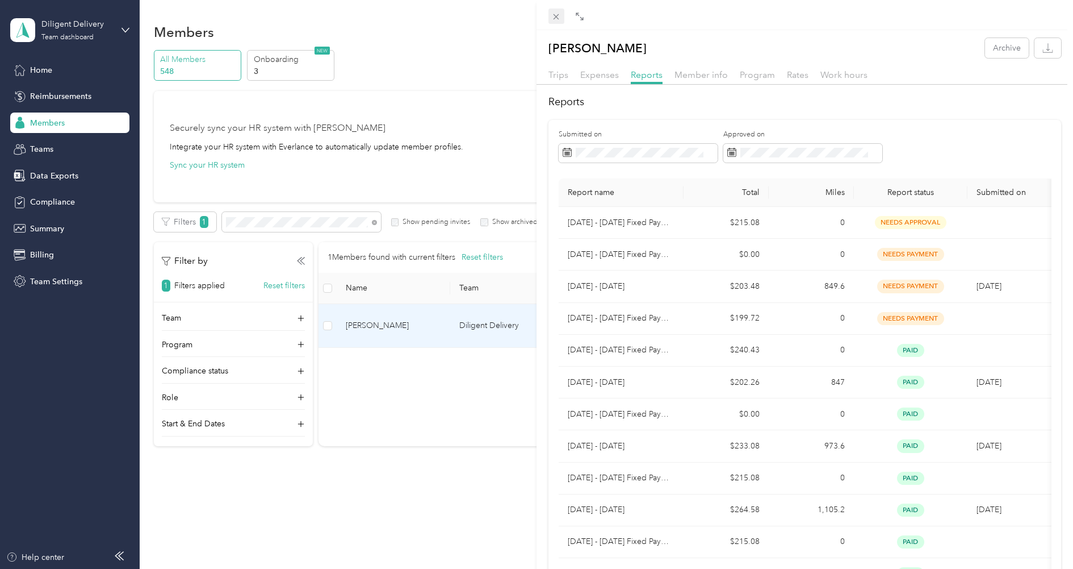
click at [557, 16] on icon at bounding box center [556, 17] width 10 height 10
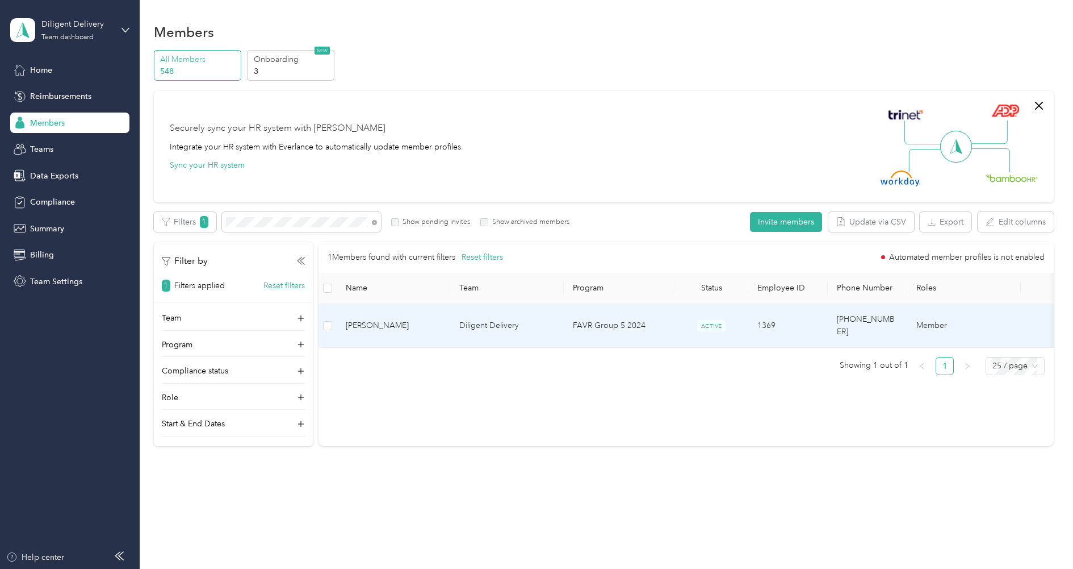
click at [420, 319] on span "[PERSON_NAME]" at bounding box center [393, 325] width 95 height 12
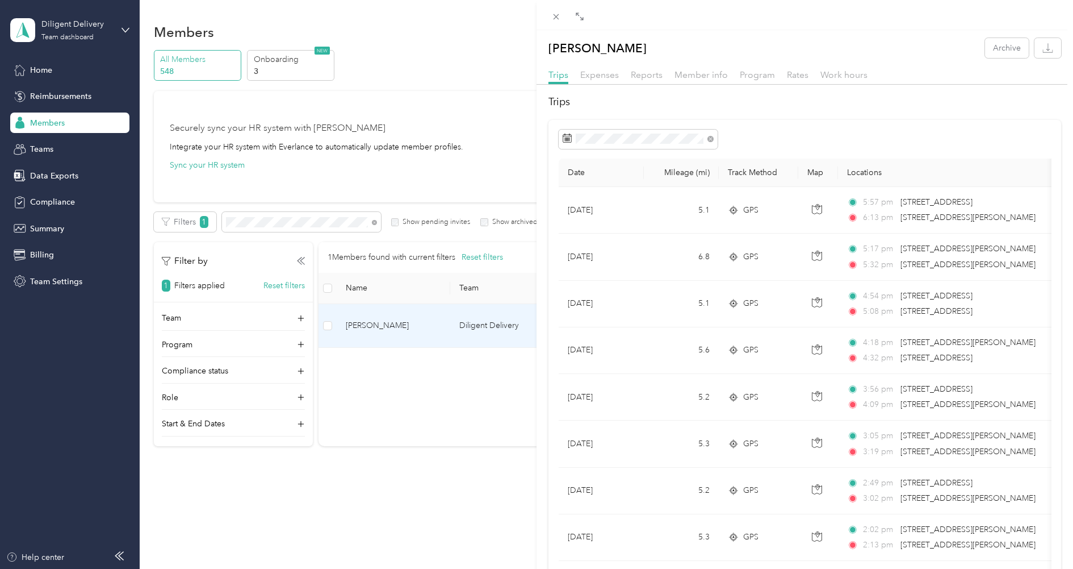
click at [644, 80] on div "Reports" at bounding box center [647, 75] width 32 height 14
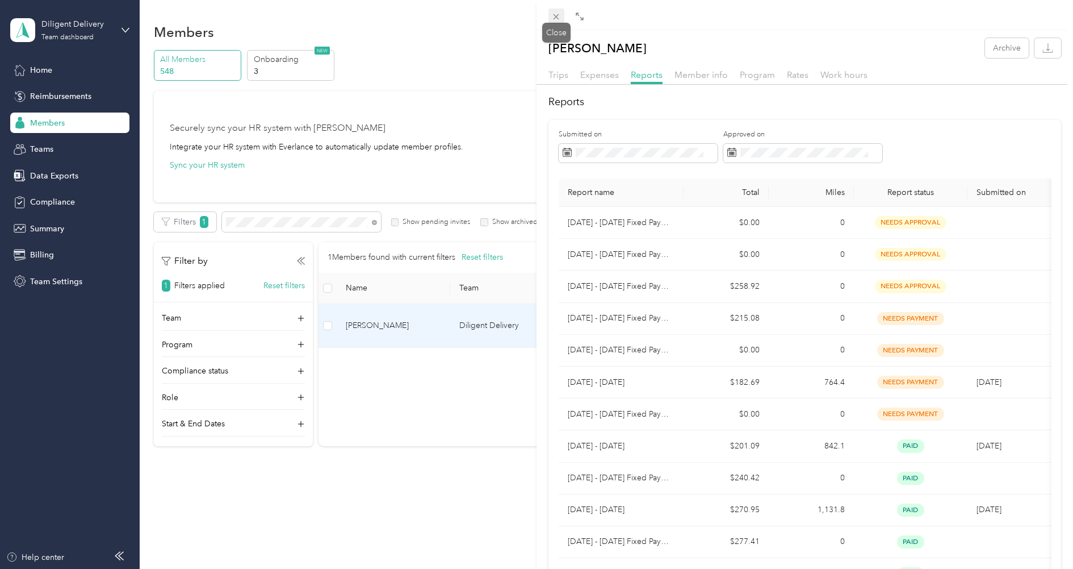
click at [560, 15] on icon at bounding box center [556, 17] width 10 height 10
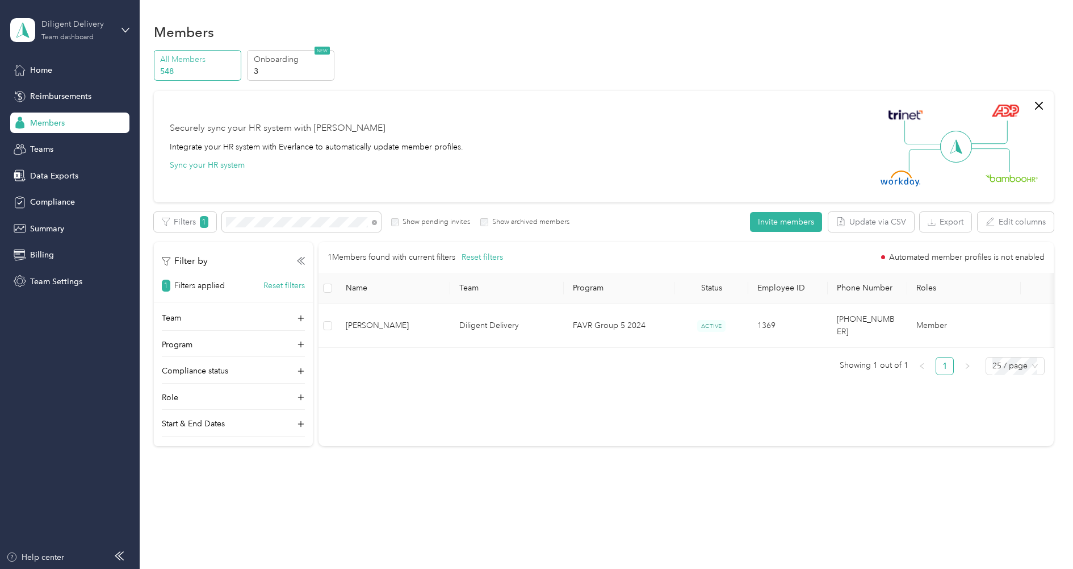
click at [55, 28] on div "Diligent Delivery" at bounding box center [76, 24] width 71 height 12
click at [63, 139] on div "Log out" at bounding box center [129, 145] width 223 height 20
